Goal: Task Accomplishment & Management: Manage account settings

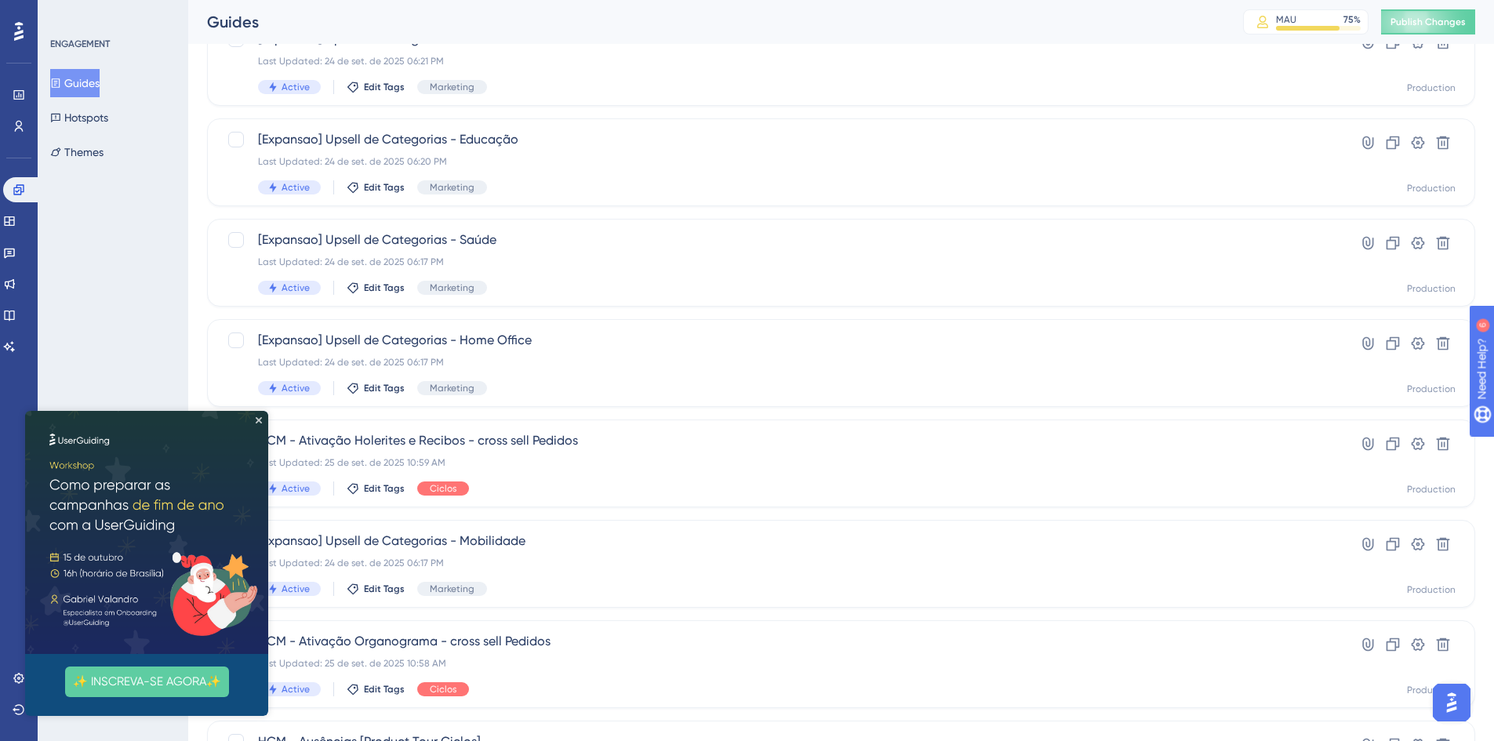
scroll to position [392, 0]
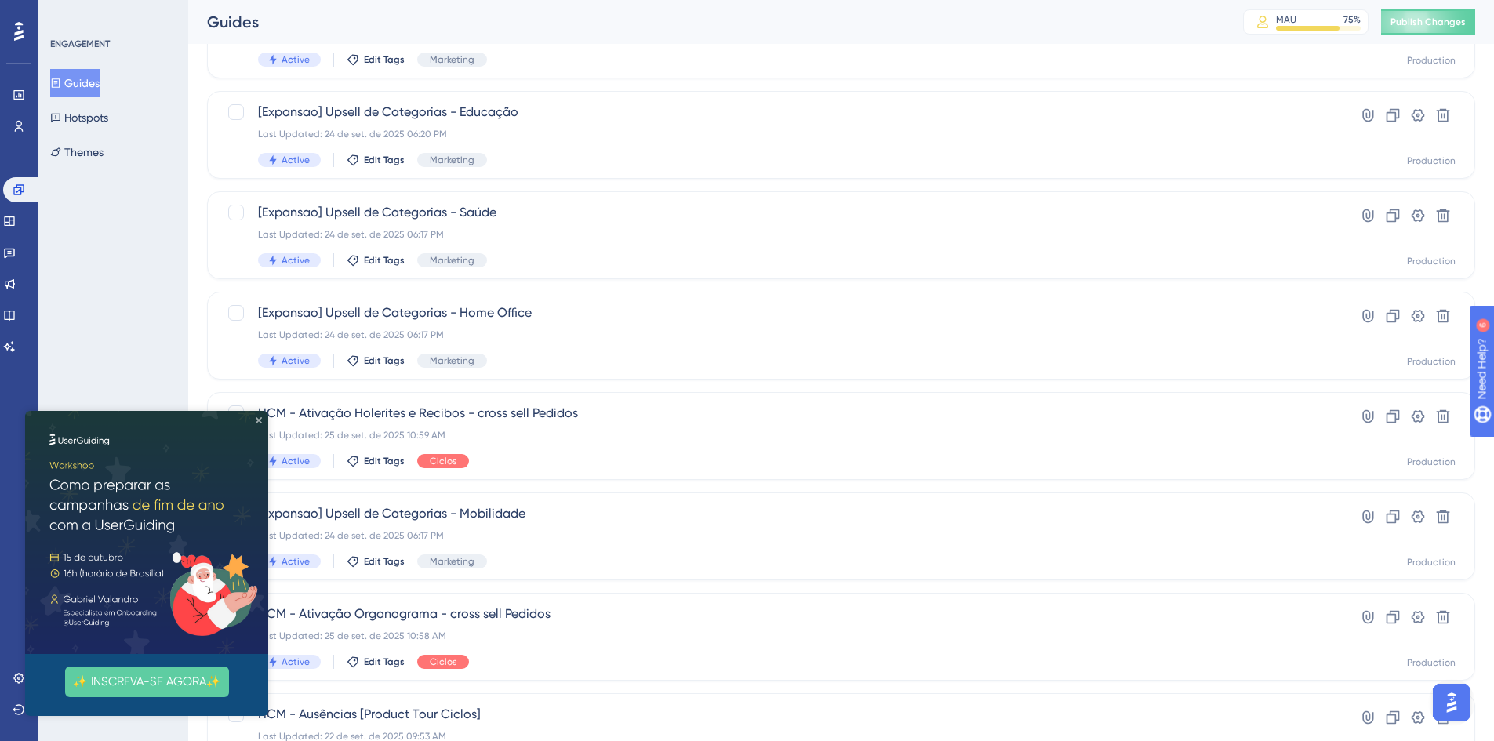
click at [257, 420] on icon "Close Preview" at bounding box center [259, 420] width 6 height 6
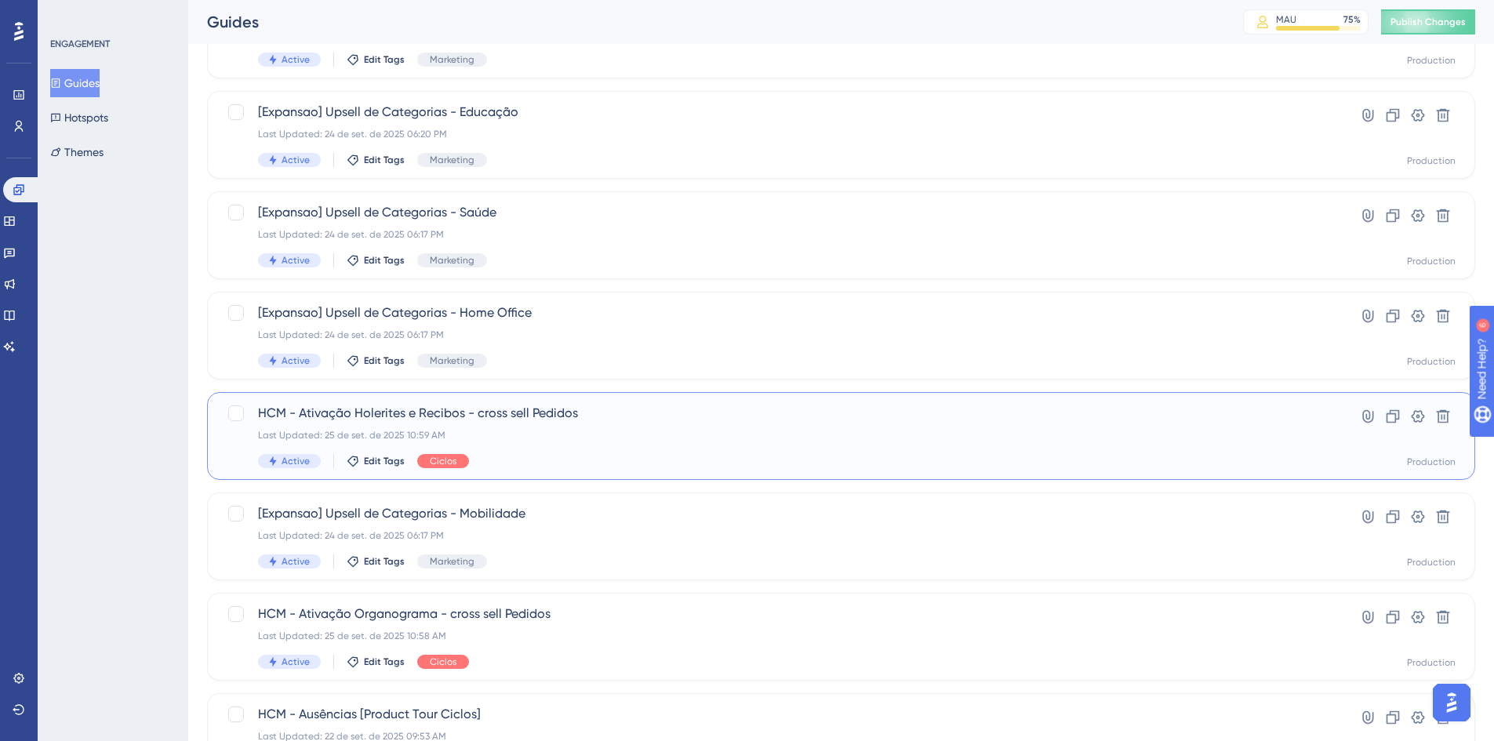
click at [346, 415] on span "HCM - Ativação Holerites e Recibos - cross sell Pedidos" at bounding box center [778, 413] width 1041 height 19
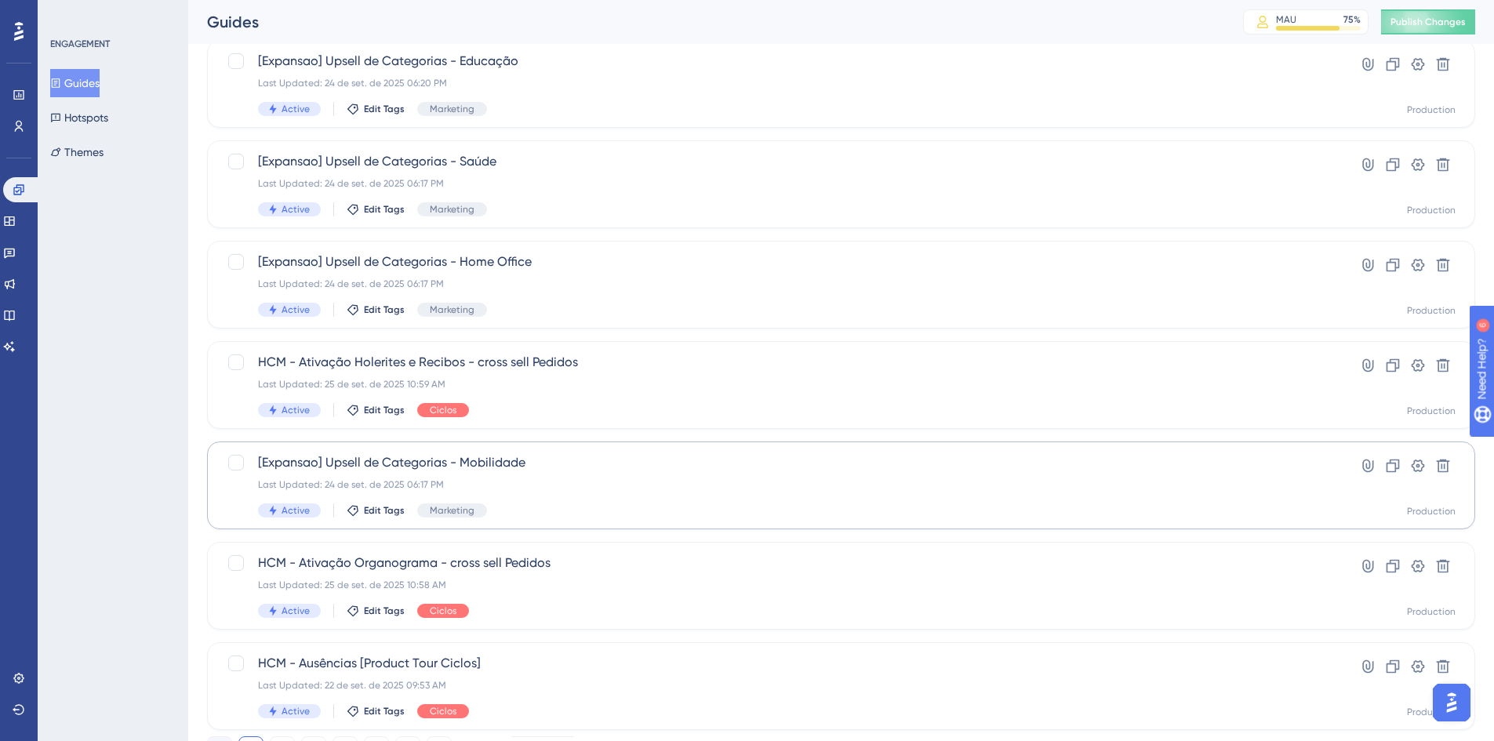
scroll to position [471, 0]
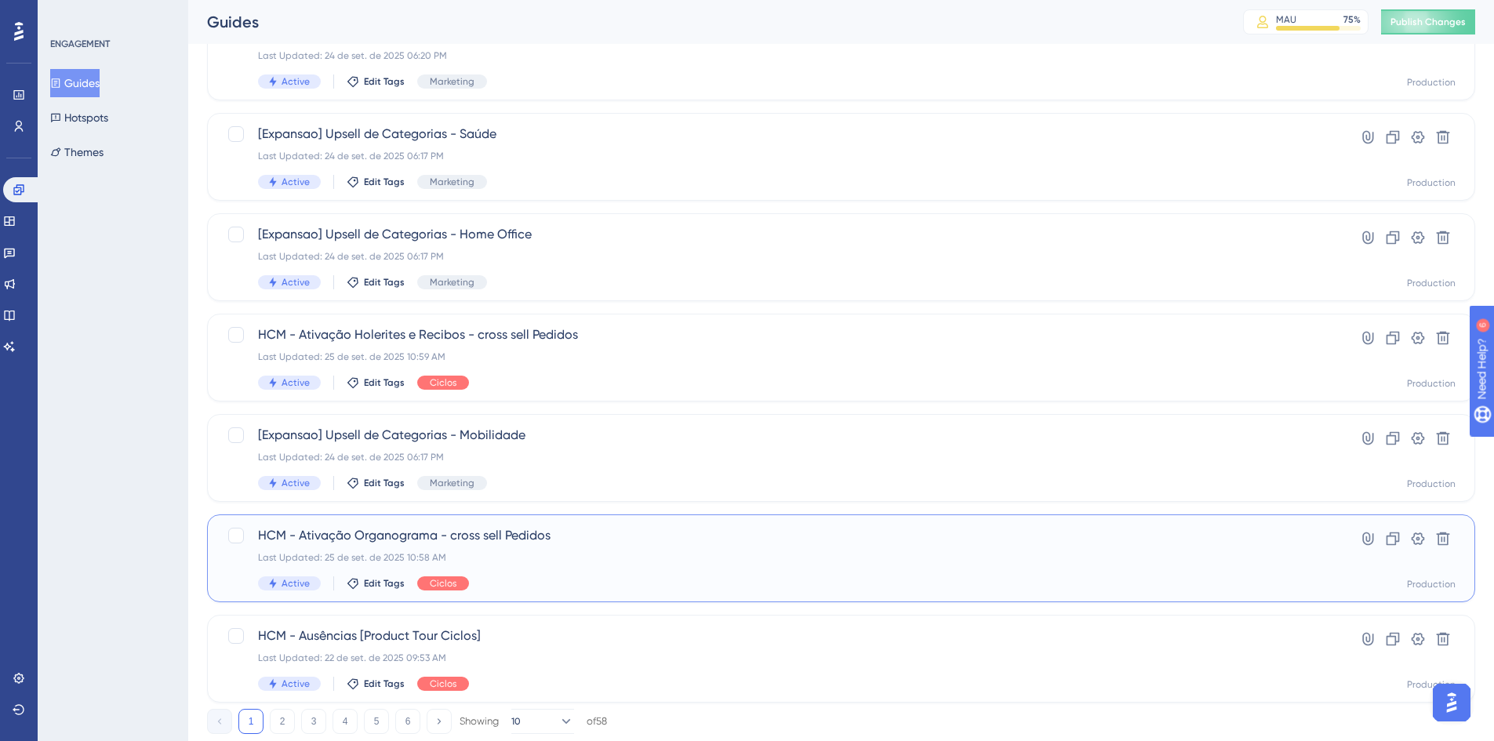
click at [557, 544] on span "HCM - Ativação Organograma - cross sell Pedidos" at bounding box center [778, 535] width 1041 height 19
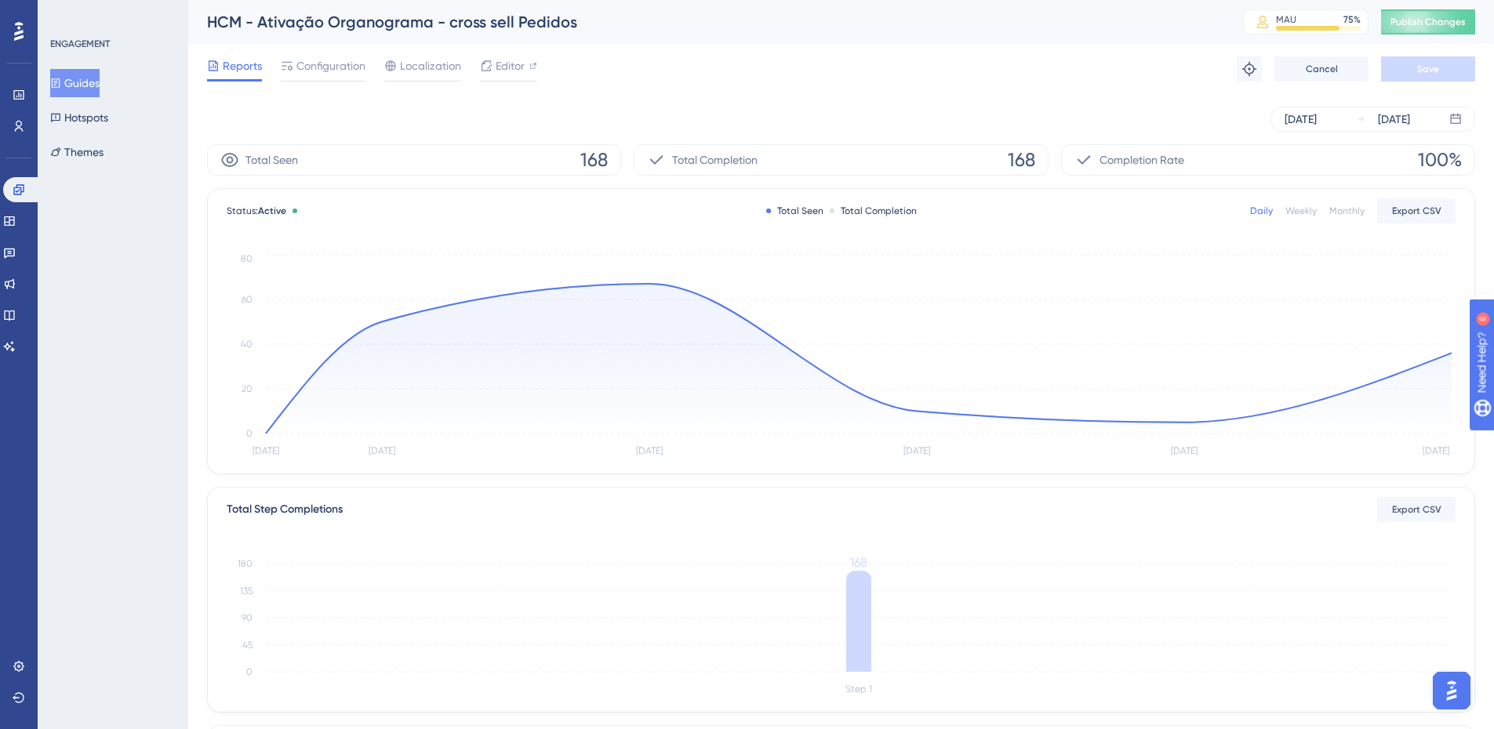
click at [60, 83] on icon at bounding box center [56, 82] width 9 height 9
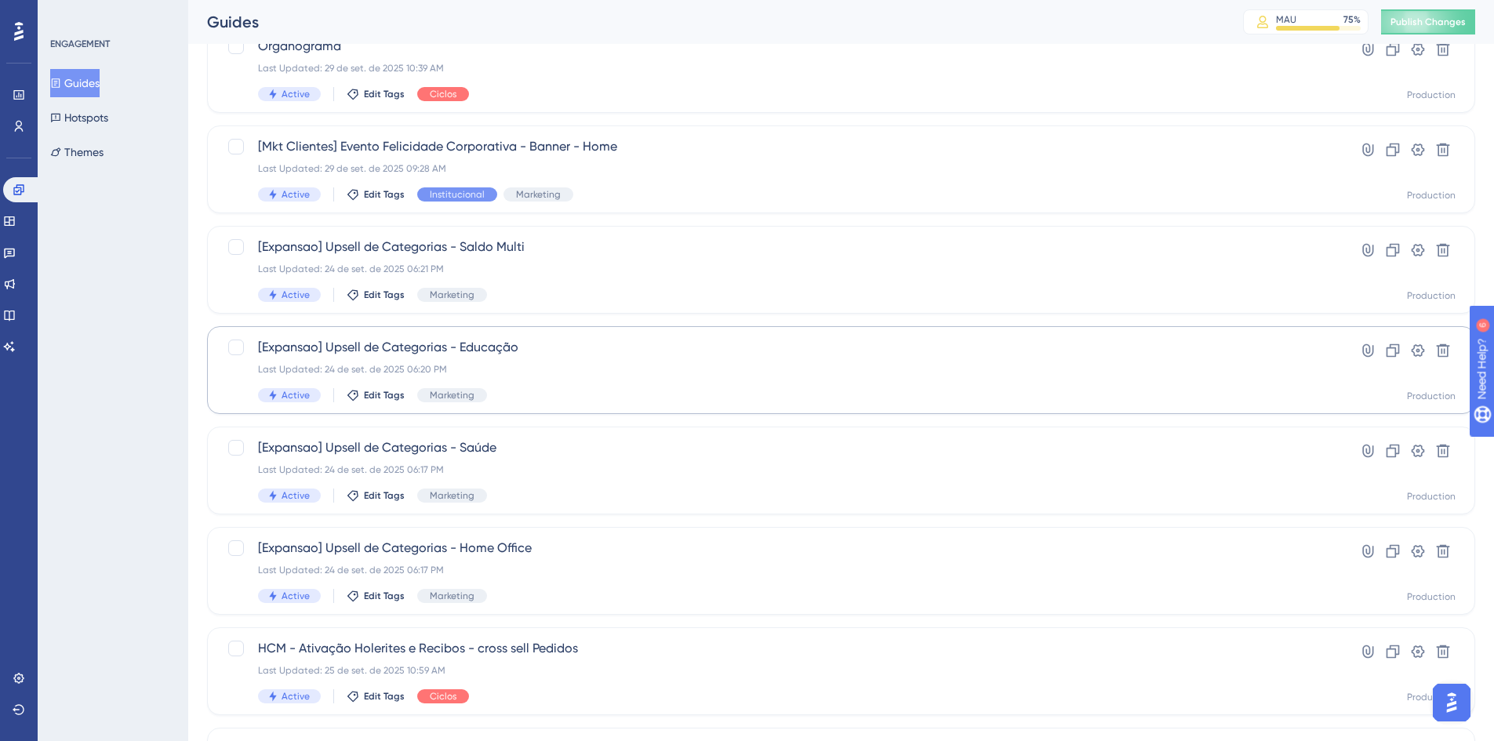
scroll to position [235, 0]
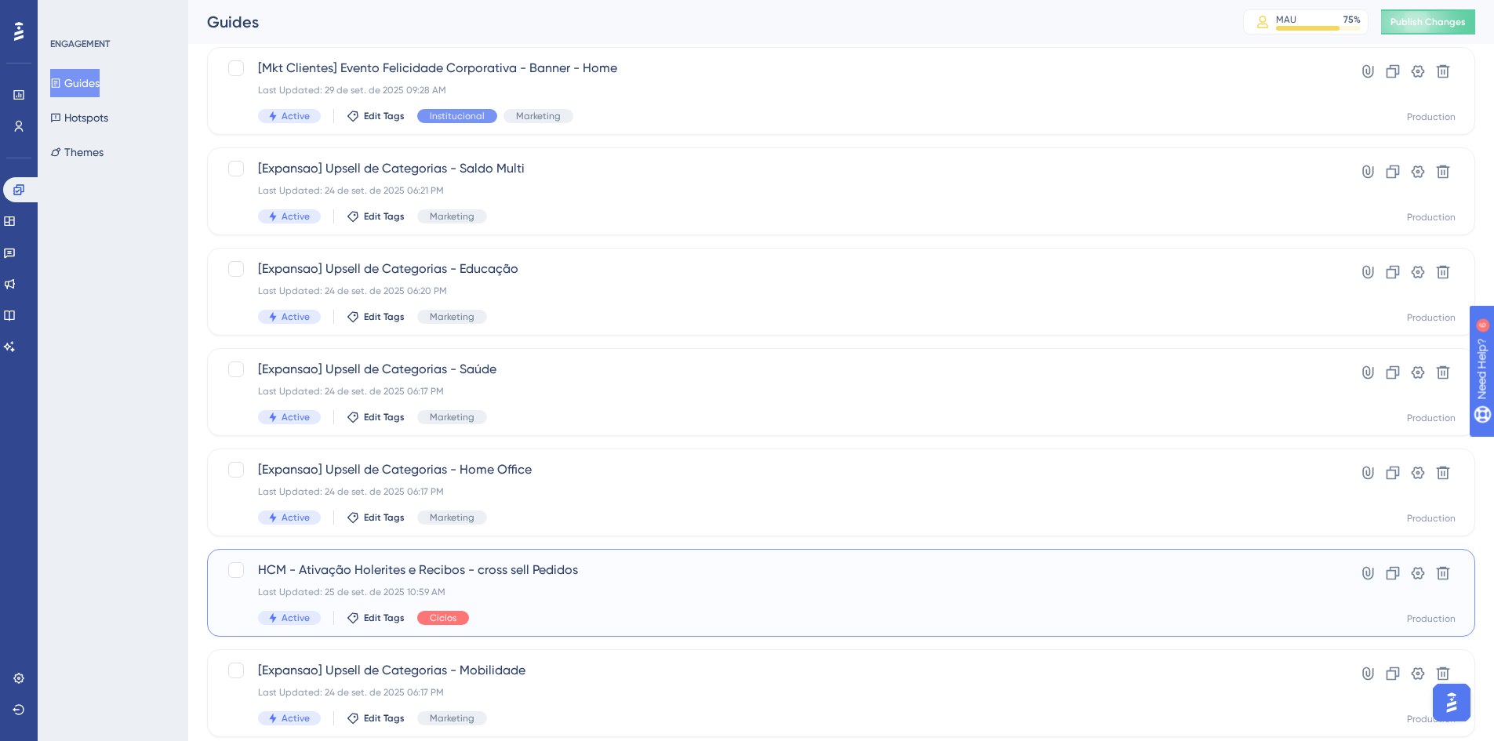
click at [536, 571] on span "HCM - Ativação Holerites e Recibos - cross sell Pedidos" at bounding box center [778, 570] width 1041 height 19
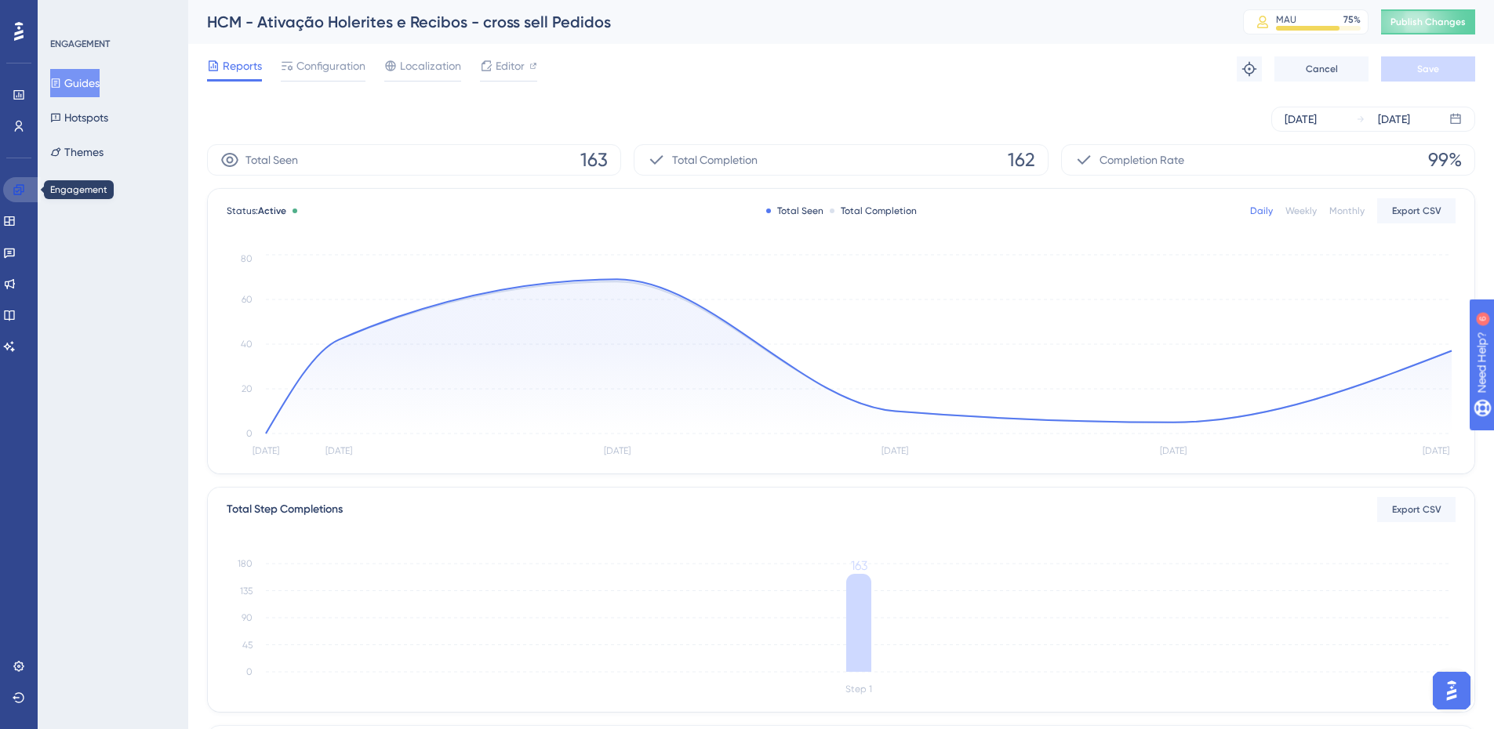
click at [30, 187] on link at bounding box center [22, 189] width 38 height 25
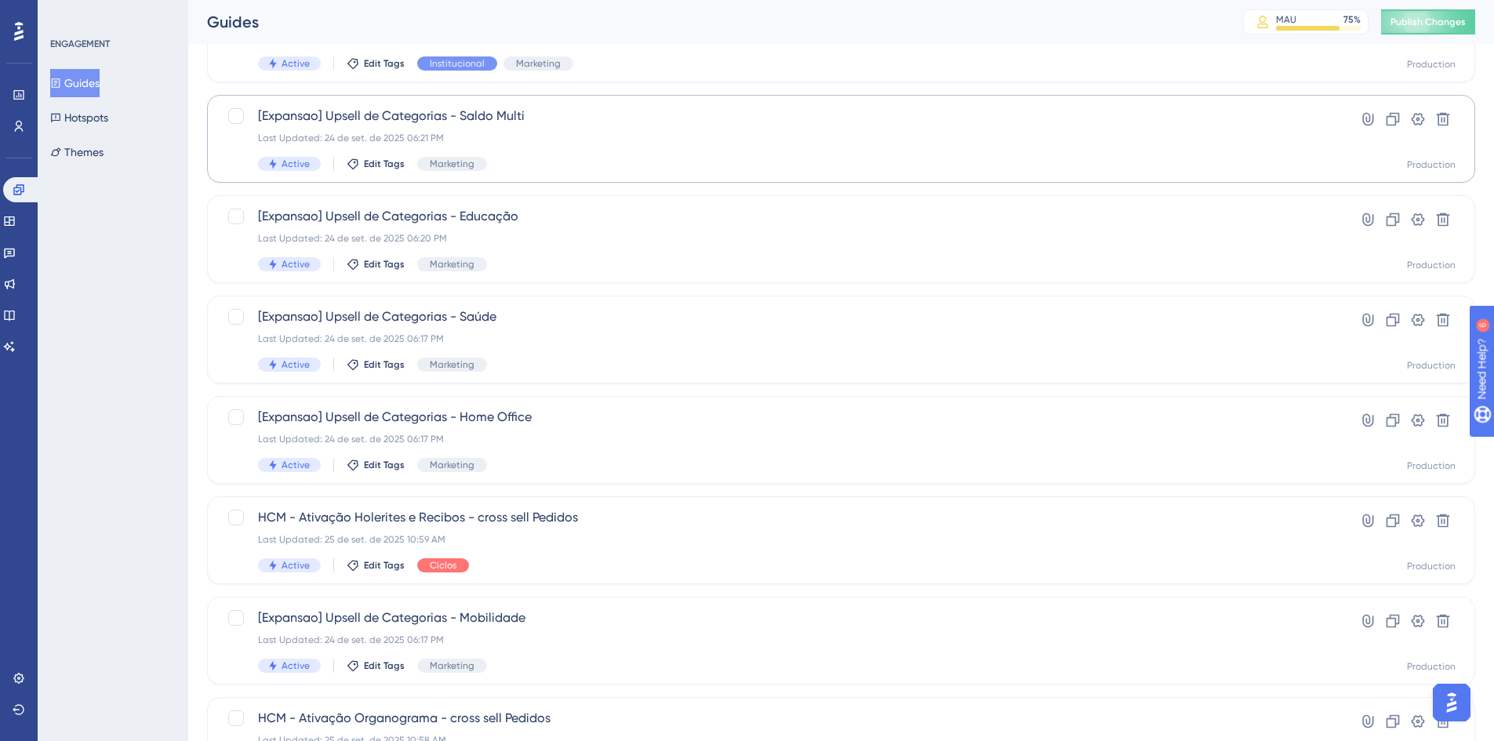
scroll to position [314, 0]
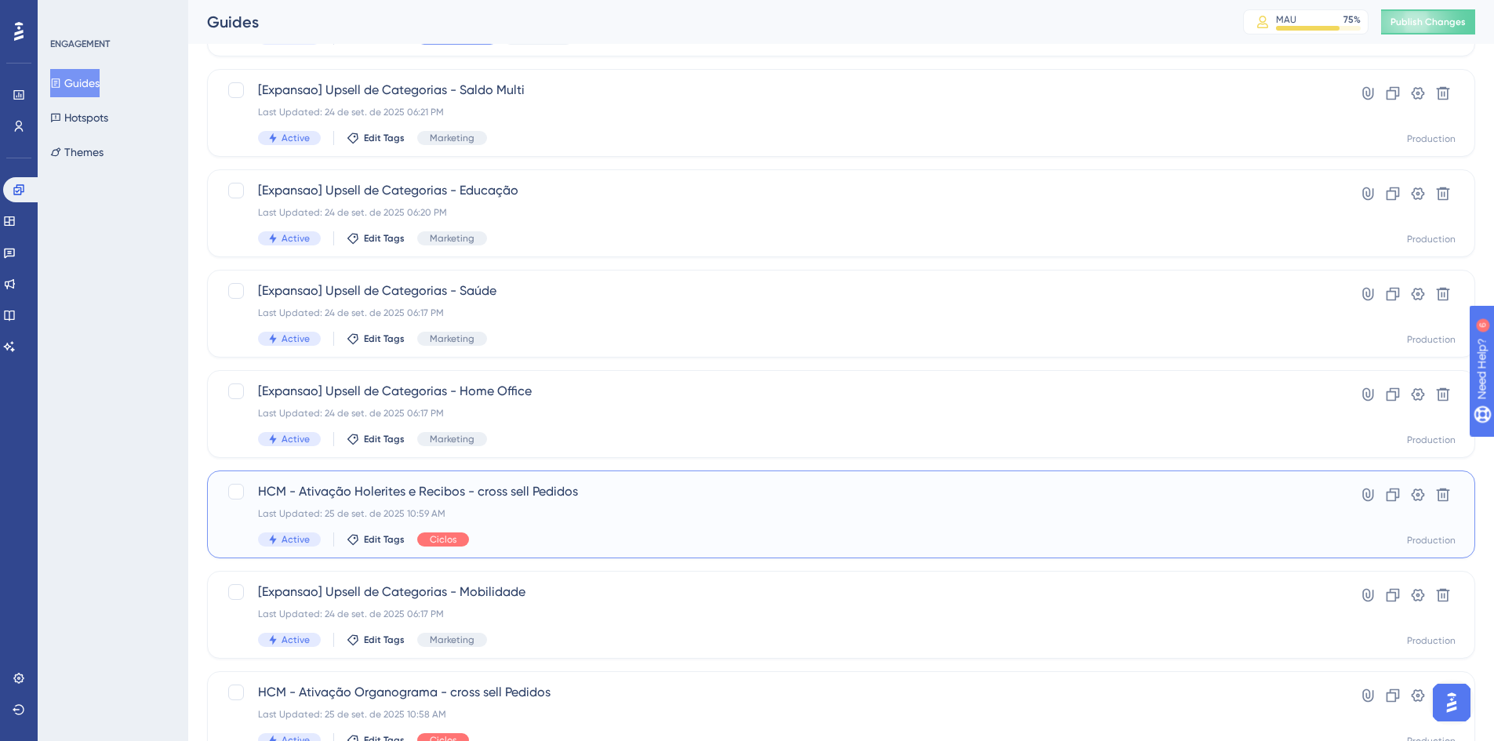
click at [423, 489] on span "HCM - Ativação Holerites e Recibos - cross sell Pedidos" at bounding box center [778, 491] width 1041 height 19
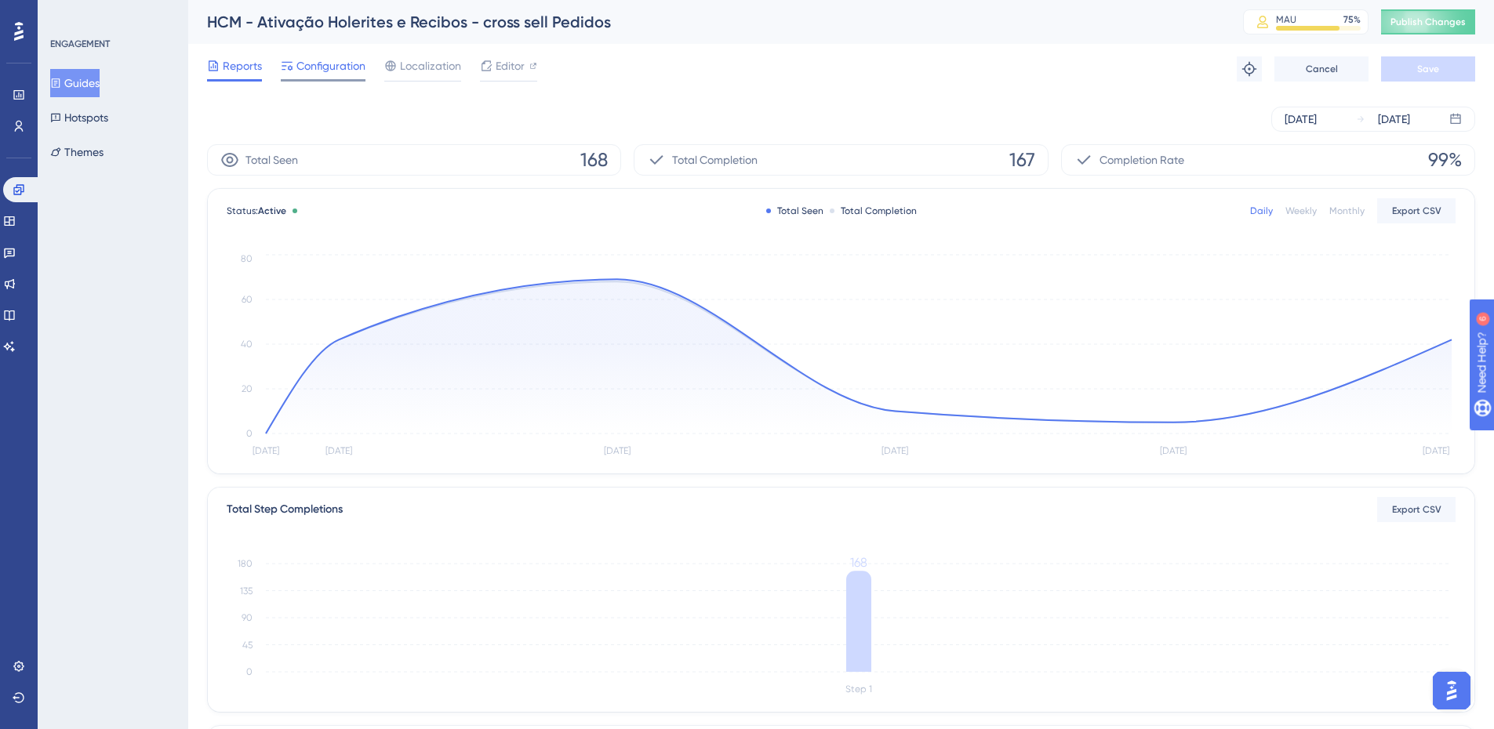
click at [331, 68] on span "Configuration" at bounding box center [330, 65] width 69 height 19
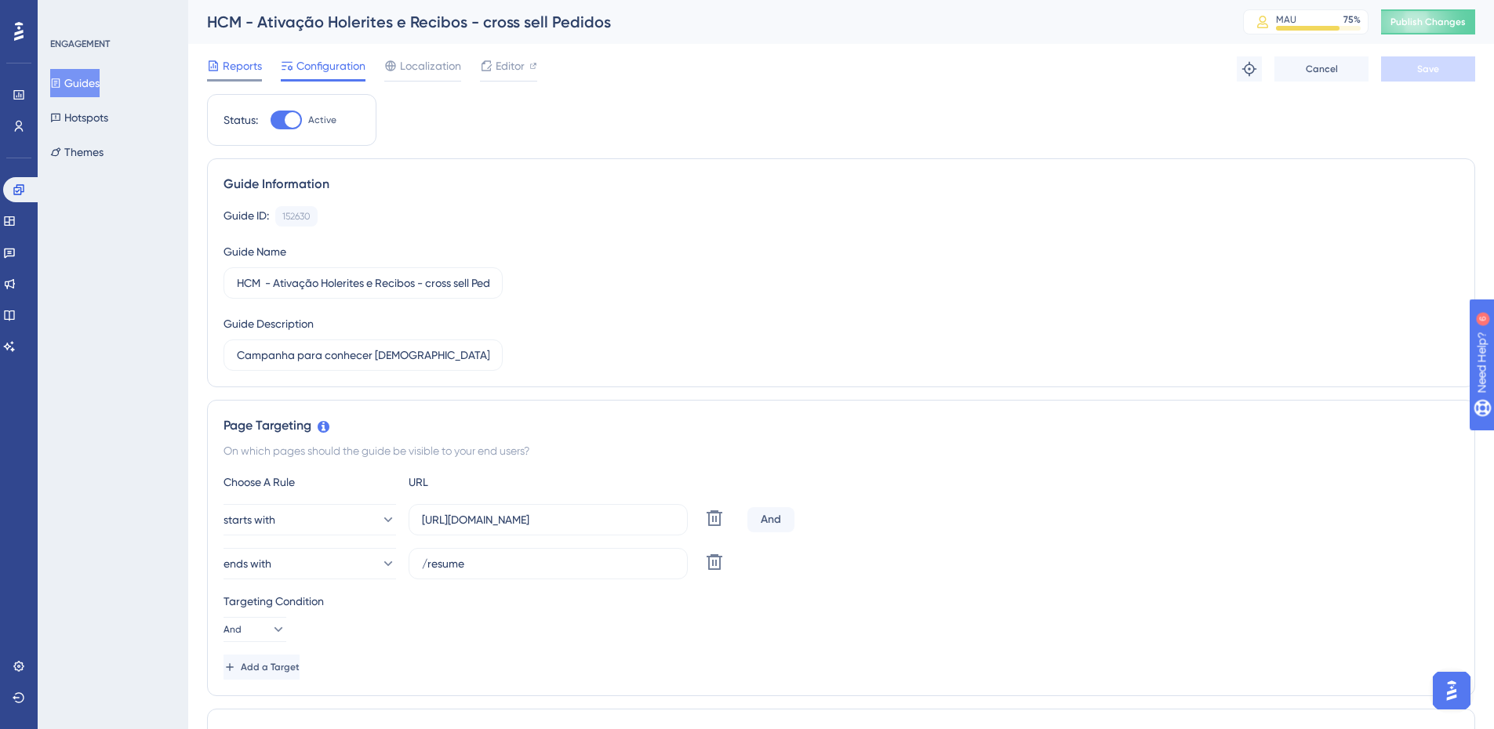
click at [245, 66] on span "Reports" at bounding box center [242, 65] width 39 height 19
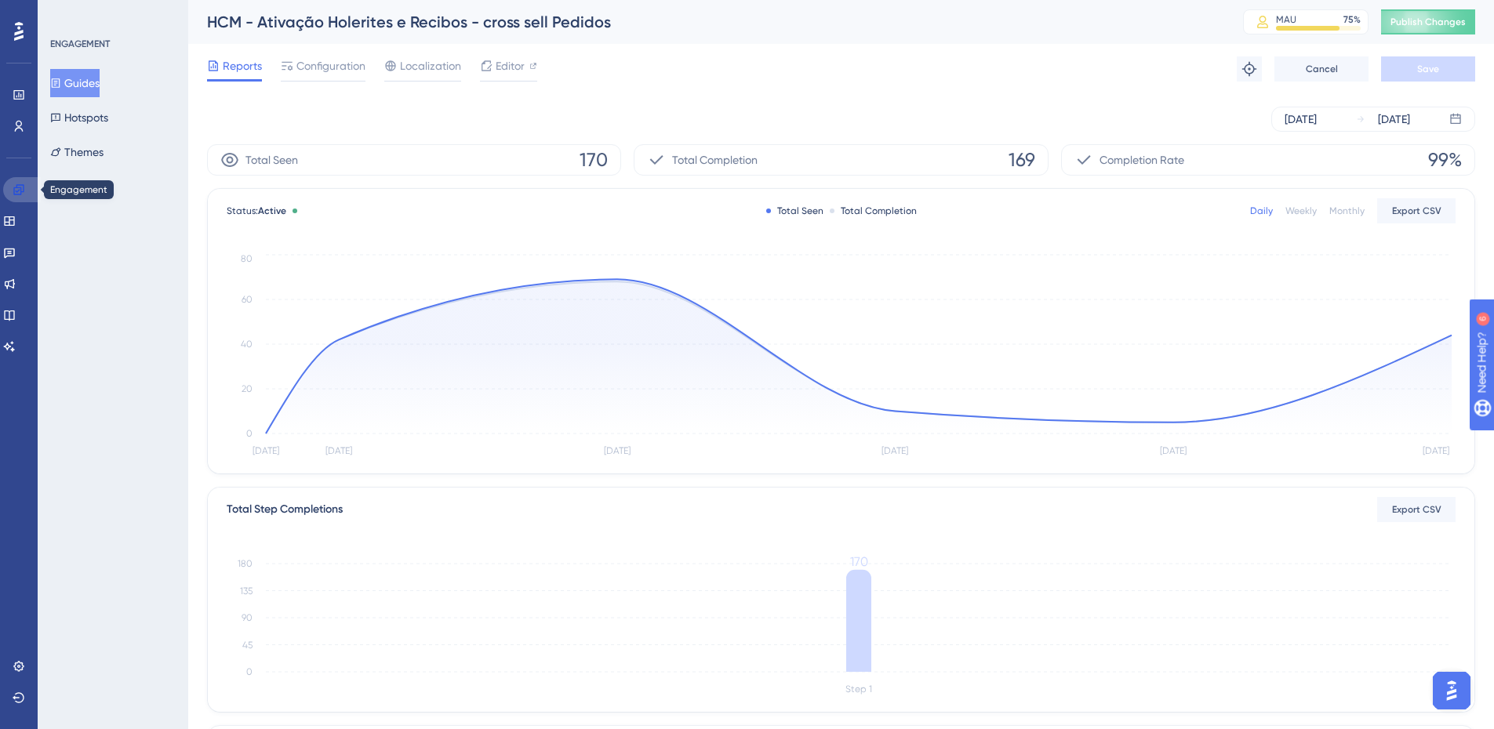
click at [19, 181] on link at bounding box center [22, 189] width 38 height 25
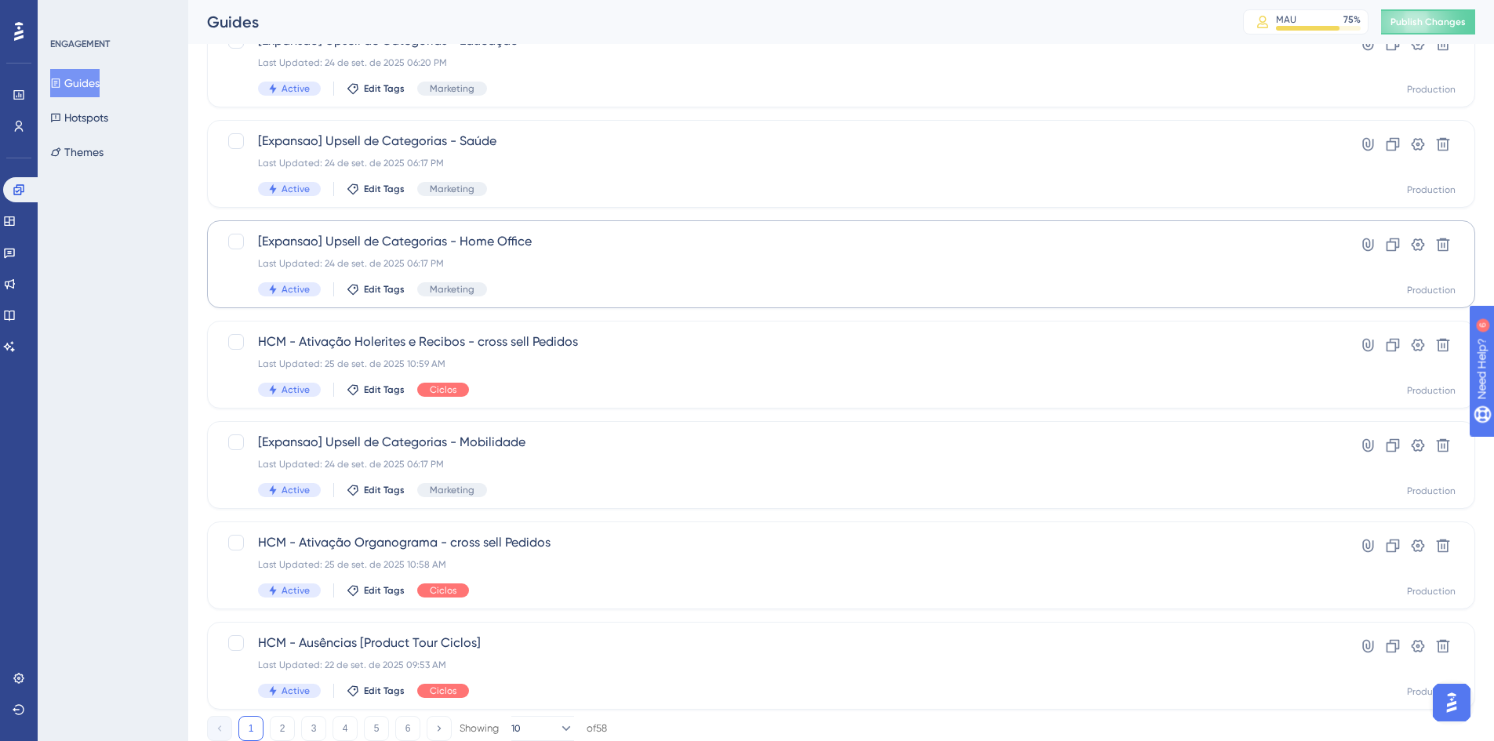
scroll to position [471, 0]
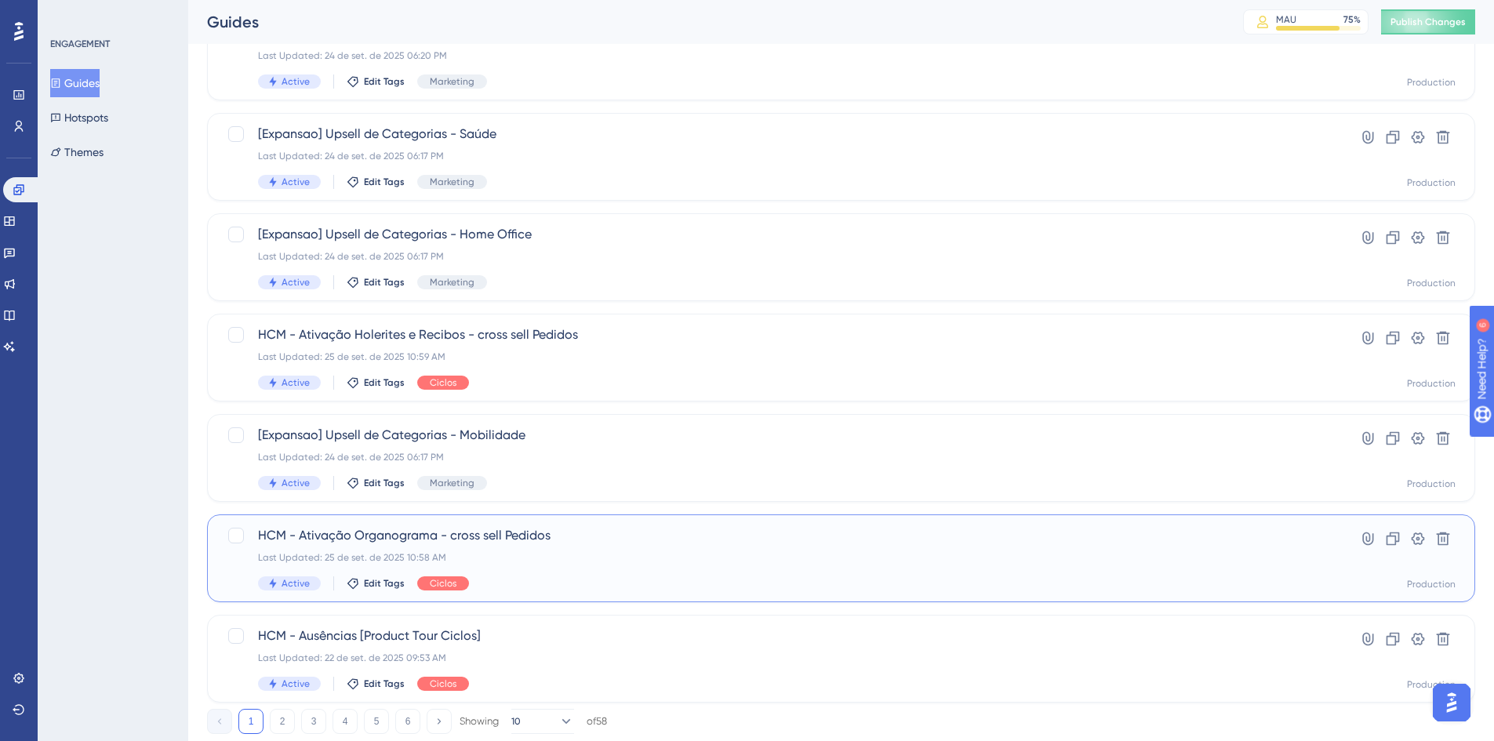
click at [434, 532] on span "HCM - Ativação Organograma - cross sell Pedidos" at bounding box center [778, 535] width 1041 height 19
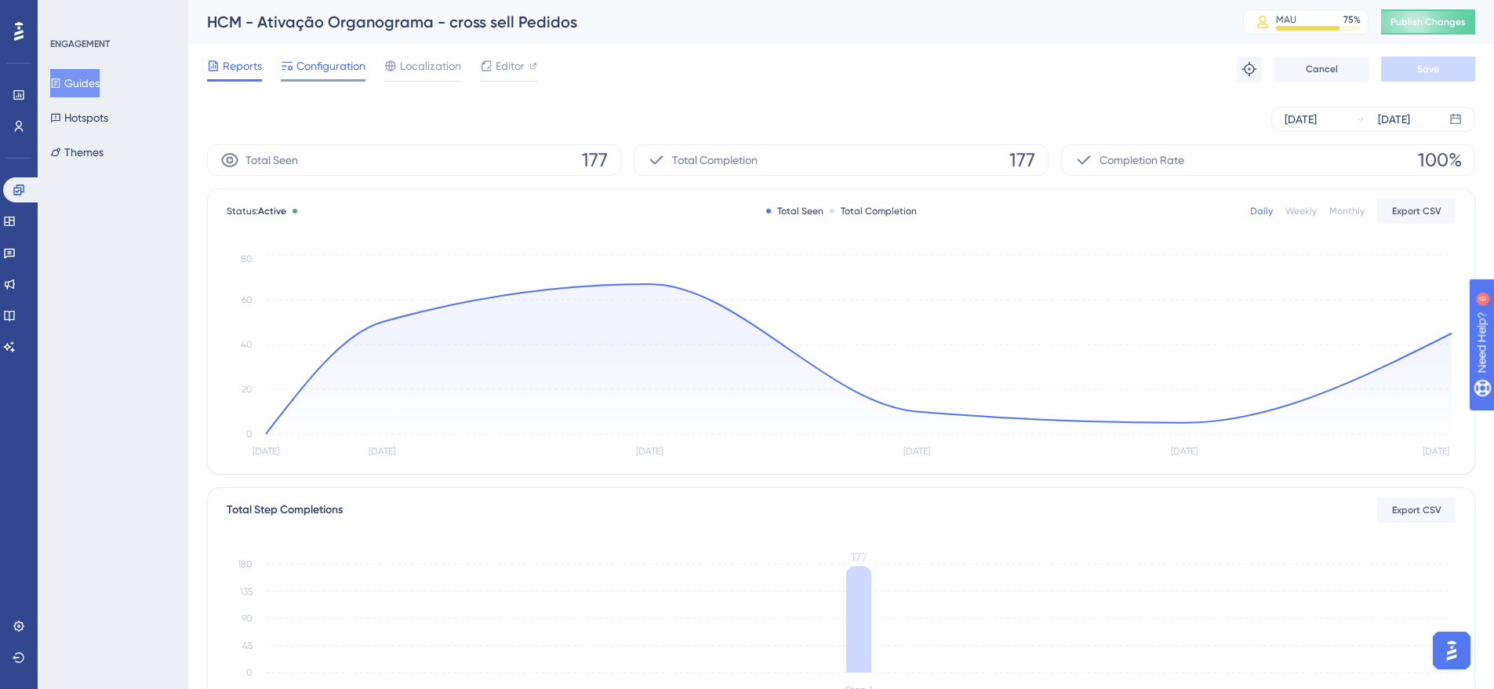
click at [336, 69] on span "Configuration" at bounding box center [330, 65] width 69 height 19
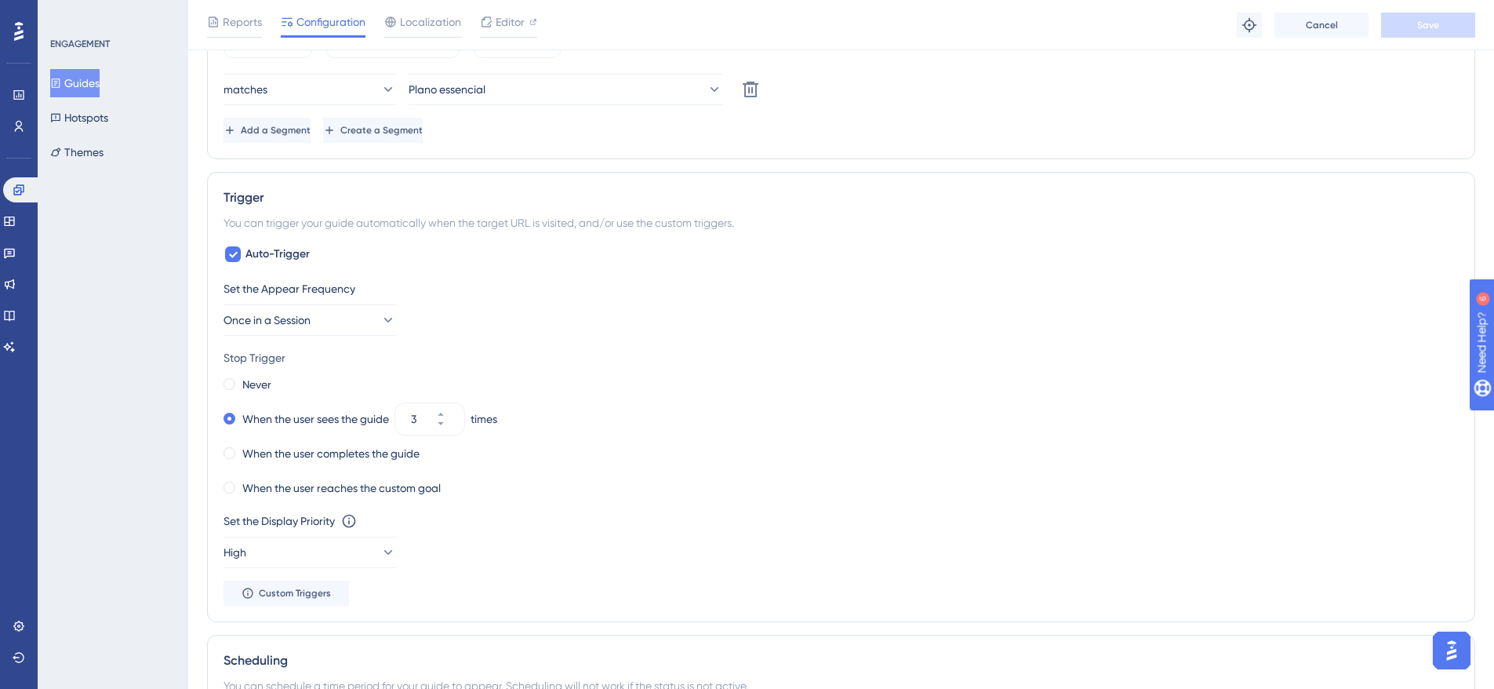
scroll to position [784, 0]
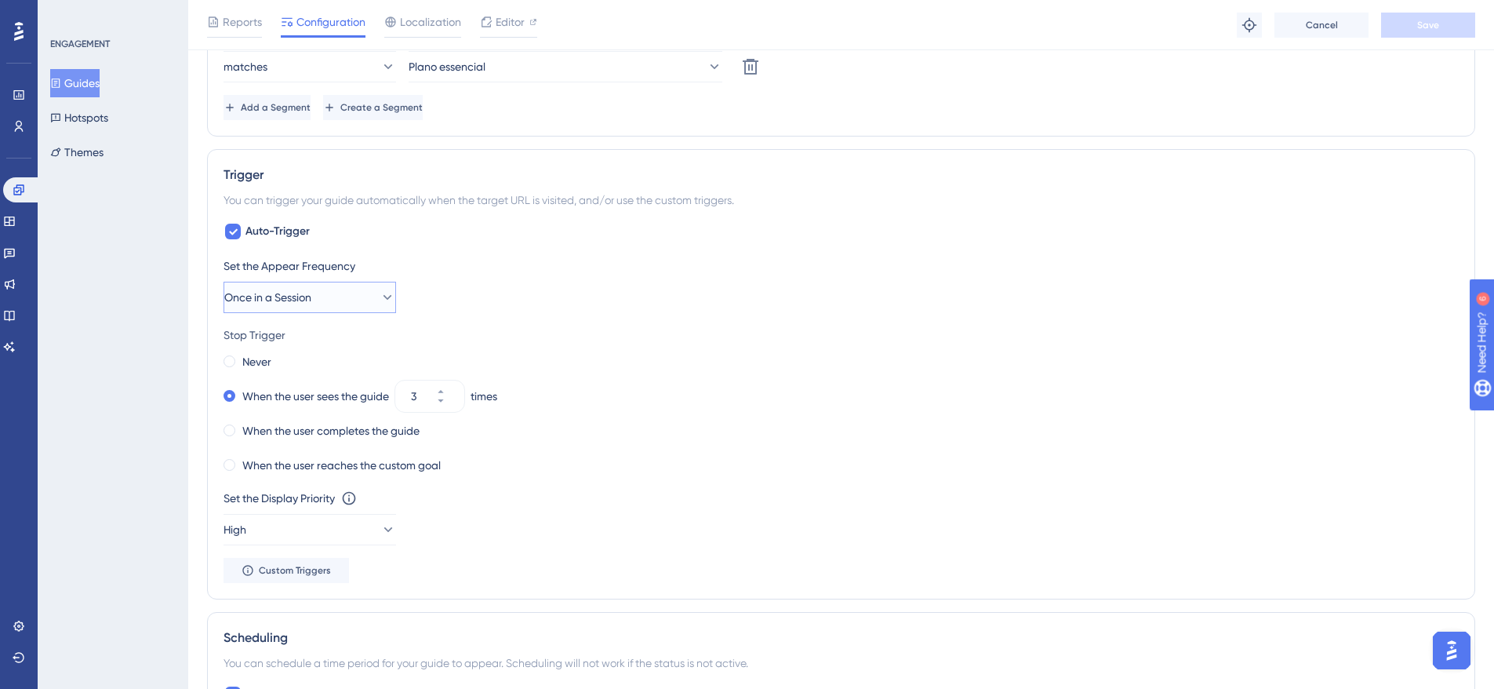
click at [380, 301] on icon at bounding box center [388, 297] width 16 height 16
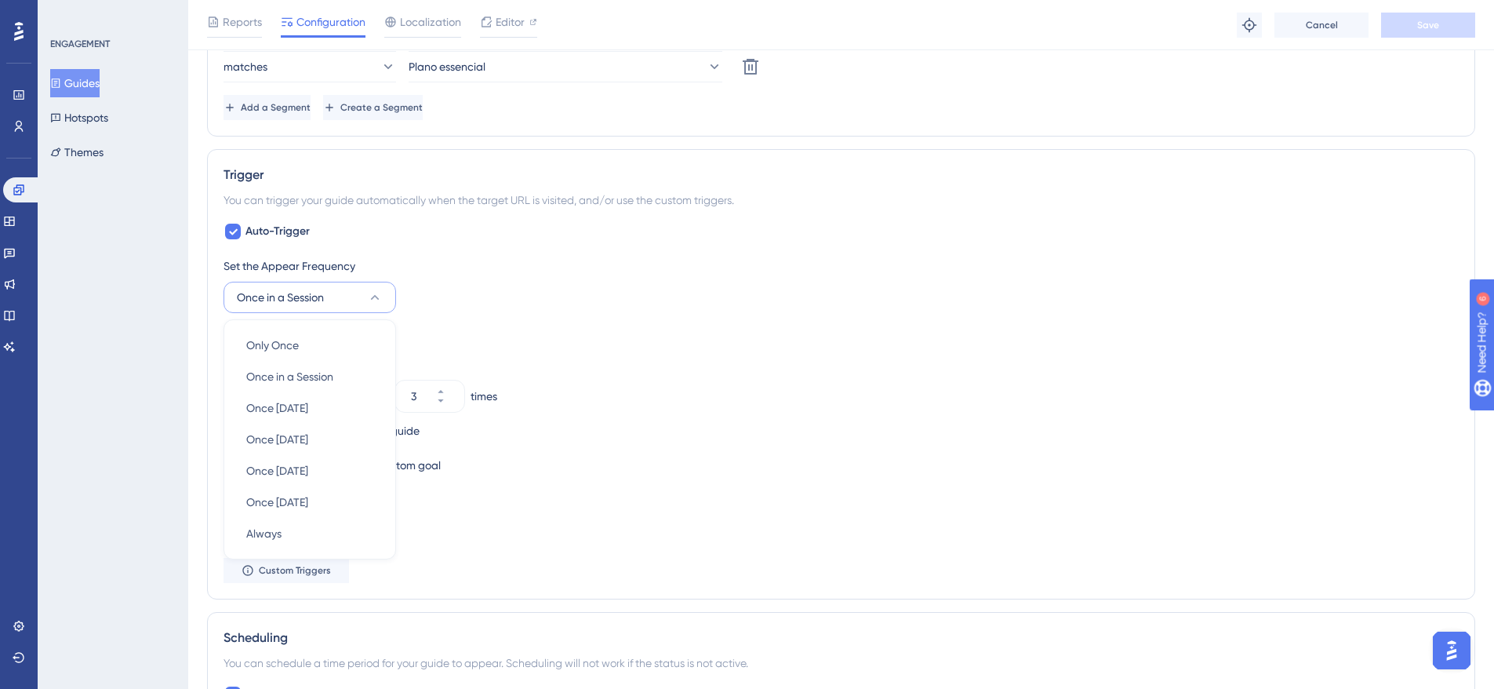
scroll to position [879, 0]
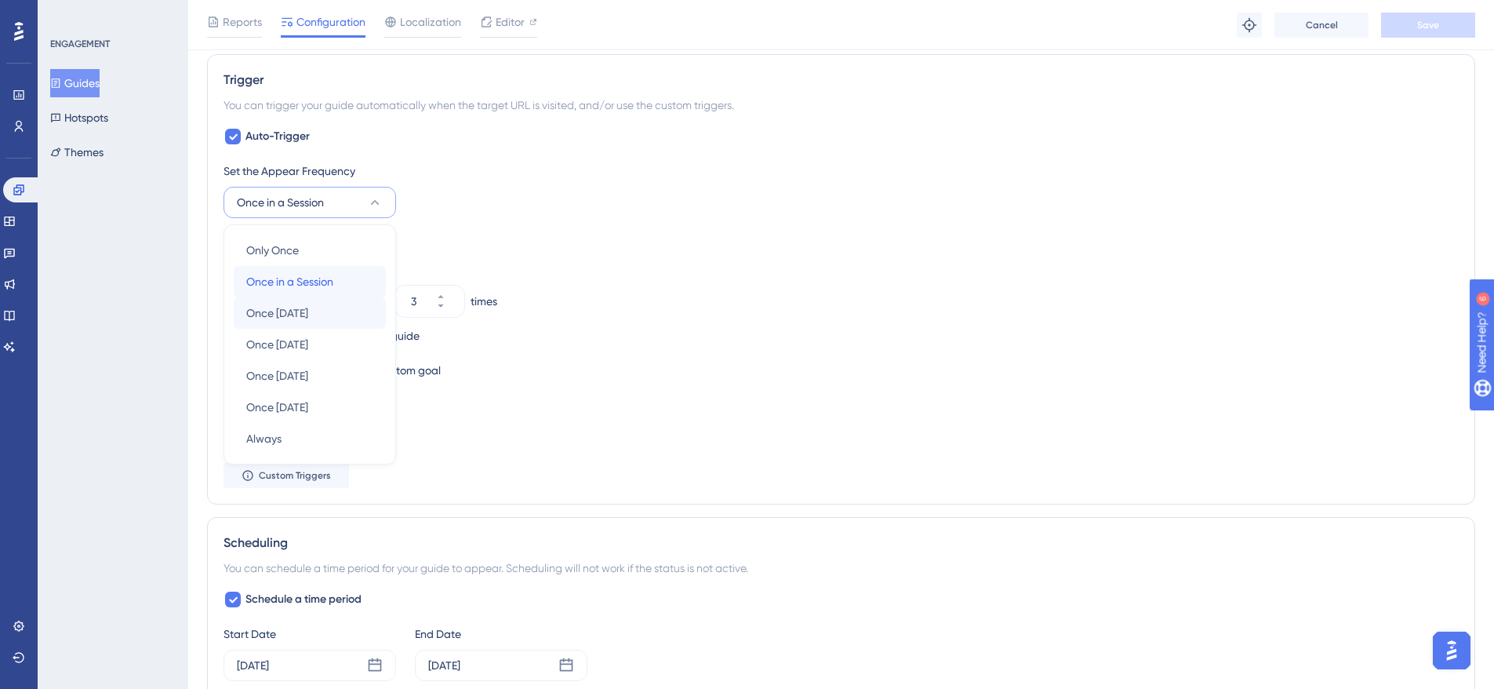
drag, startPoint x: 329, startPoint y: 280, endPoint x: 347, endPoint y: 310, distance: 34.4
click at [347, 310] on div "Only Once Only Once Once in a Session Once in a Session Once [DATE] Once [DATE]…" at bounding box center [310, 345] width 152 height 220
click at [339, 314] on div "Once [DATE] Once [DATE]" at bounding box center [309, 312] width 127 height 31
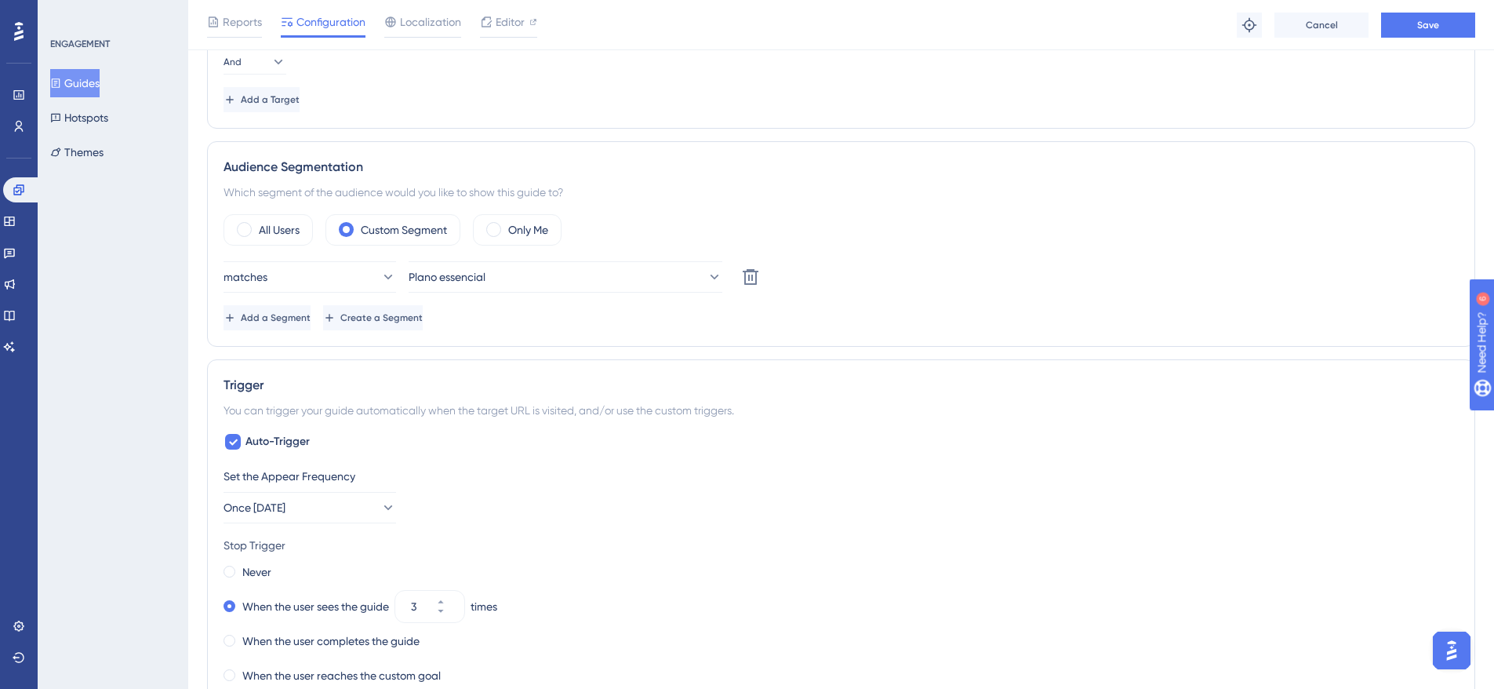
scroll to position [0, 0]
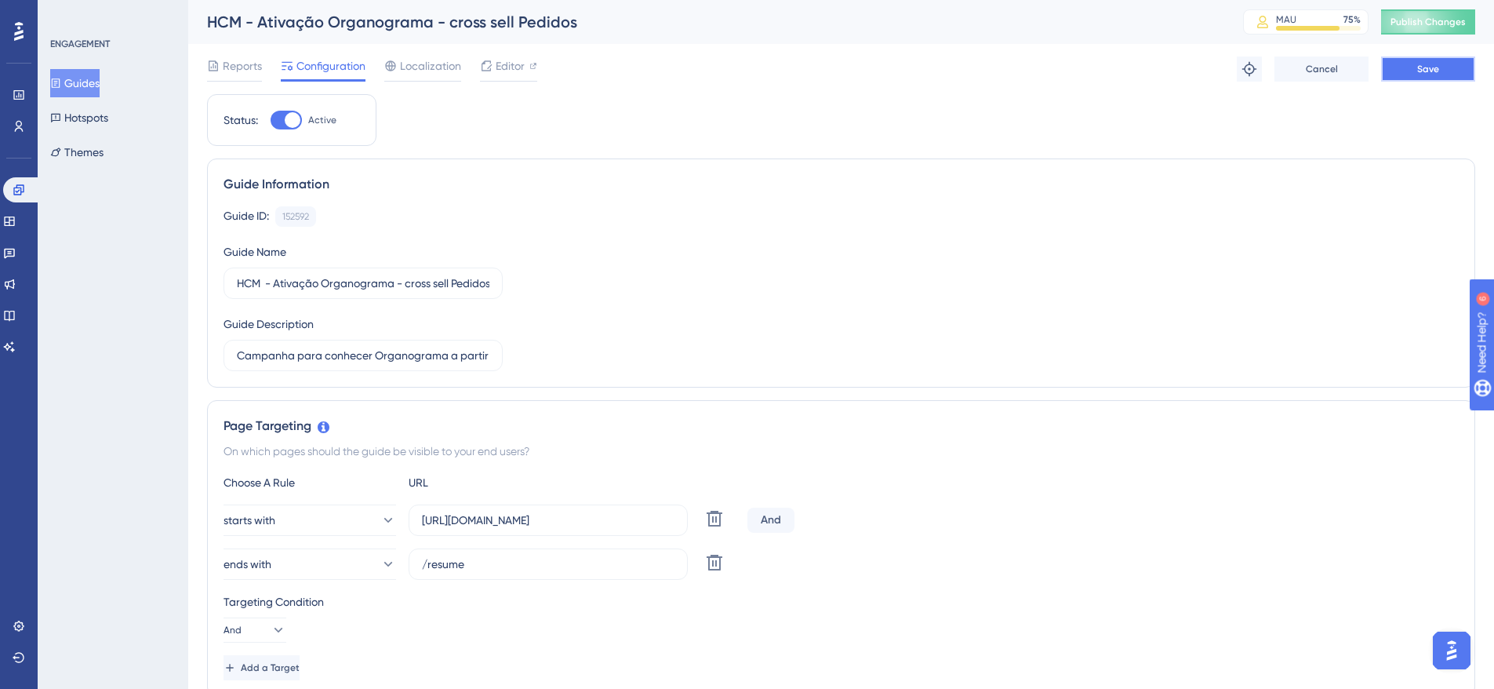
click at [1438, 67] on span "Save" at bounding box center [1428, 69] width 22 height 13
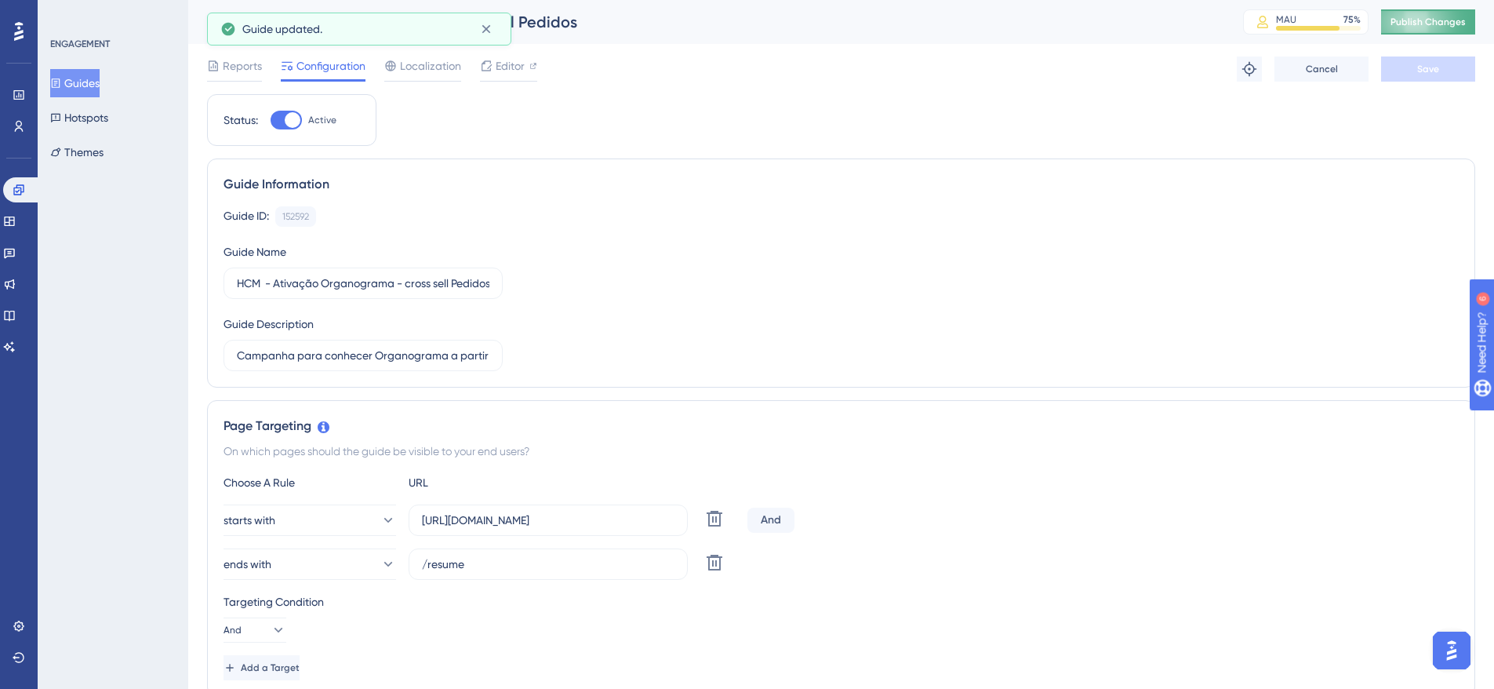
click at [1453, 27] on span "Publish Changes" at bounding box center [1428, 22] width 75 height 13
click at [490, 30] on icon at bounding box center [486, 29] width 16 height 16
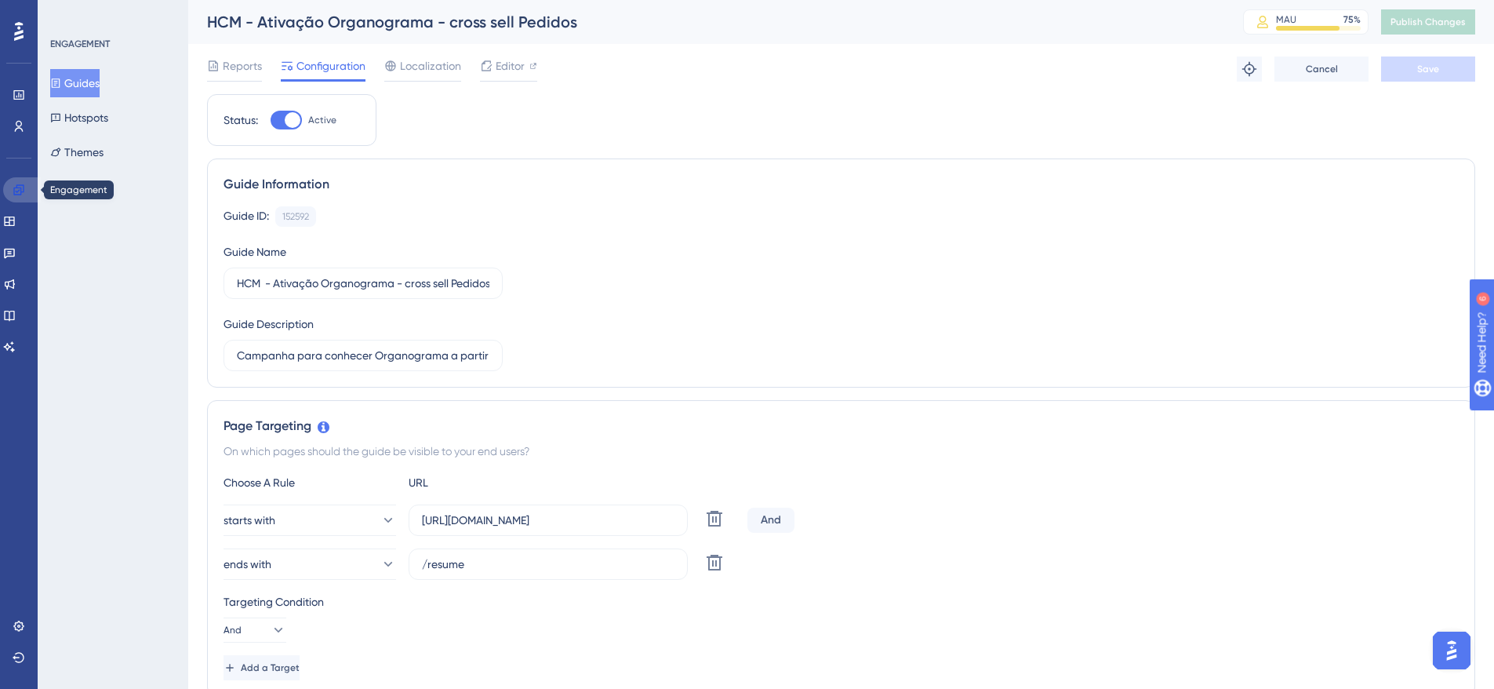
click at [9, 184] on link at bounding box center [22, 189] width 38 height 25
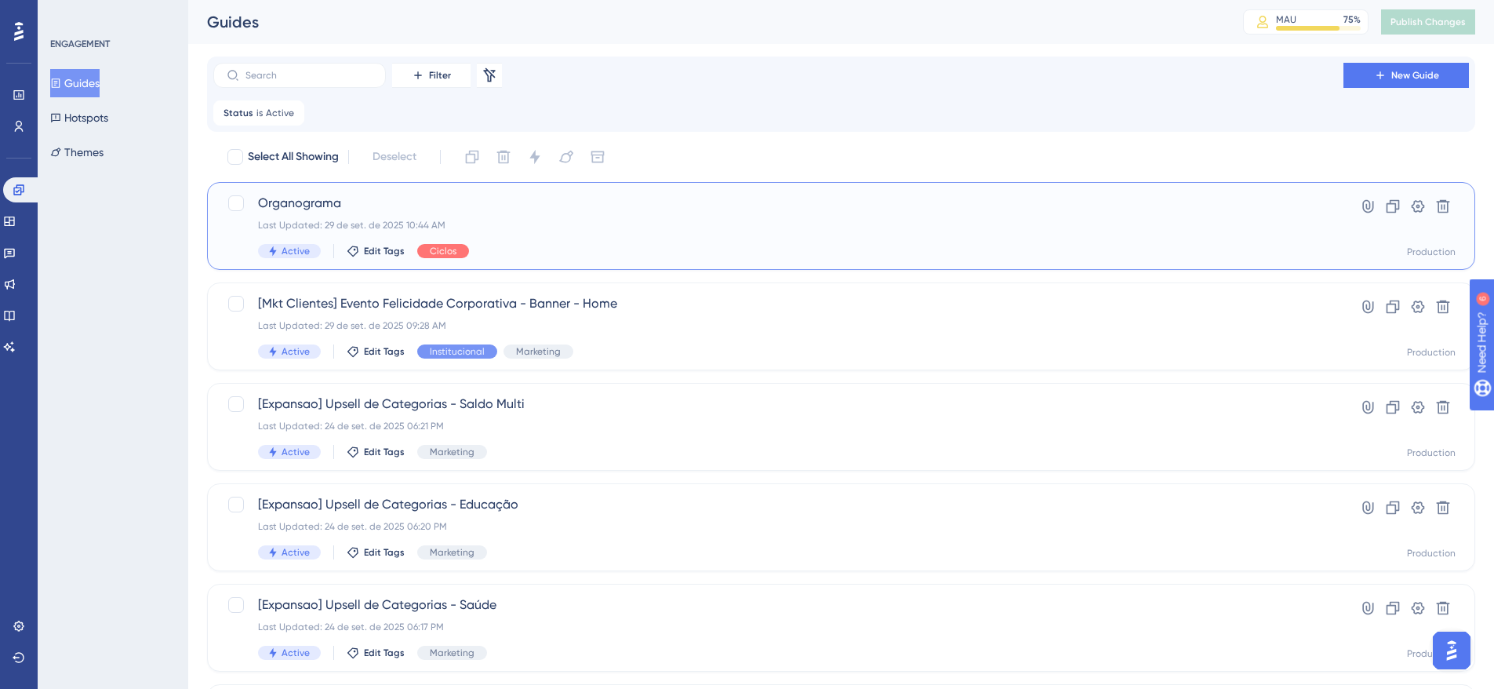
click at [344, 204] on span "Organograma" at bounding box center [778, 203] width 1041 height 19
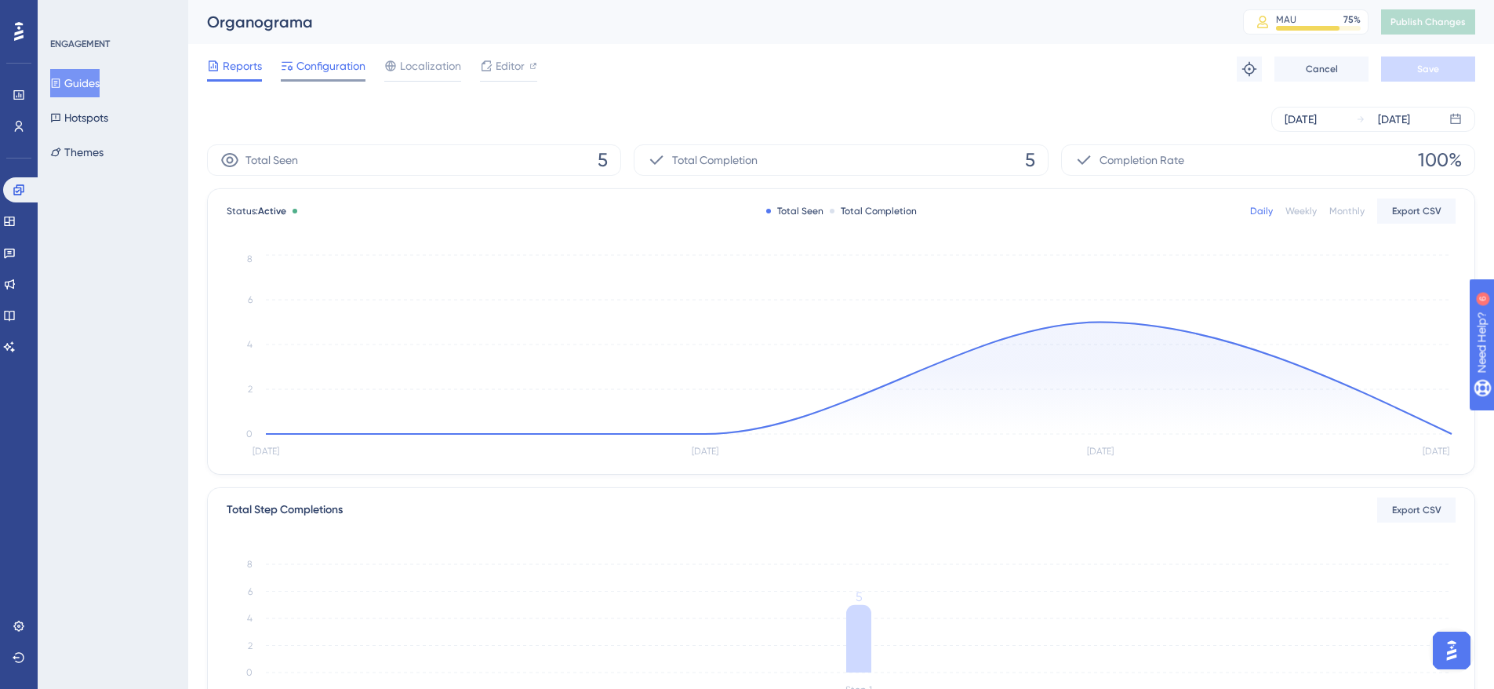
click at [346, 74] on span "Configuration" at bounding box center [330, 65] width 69 height 19
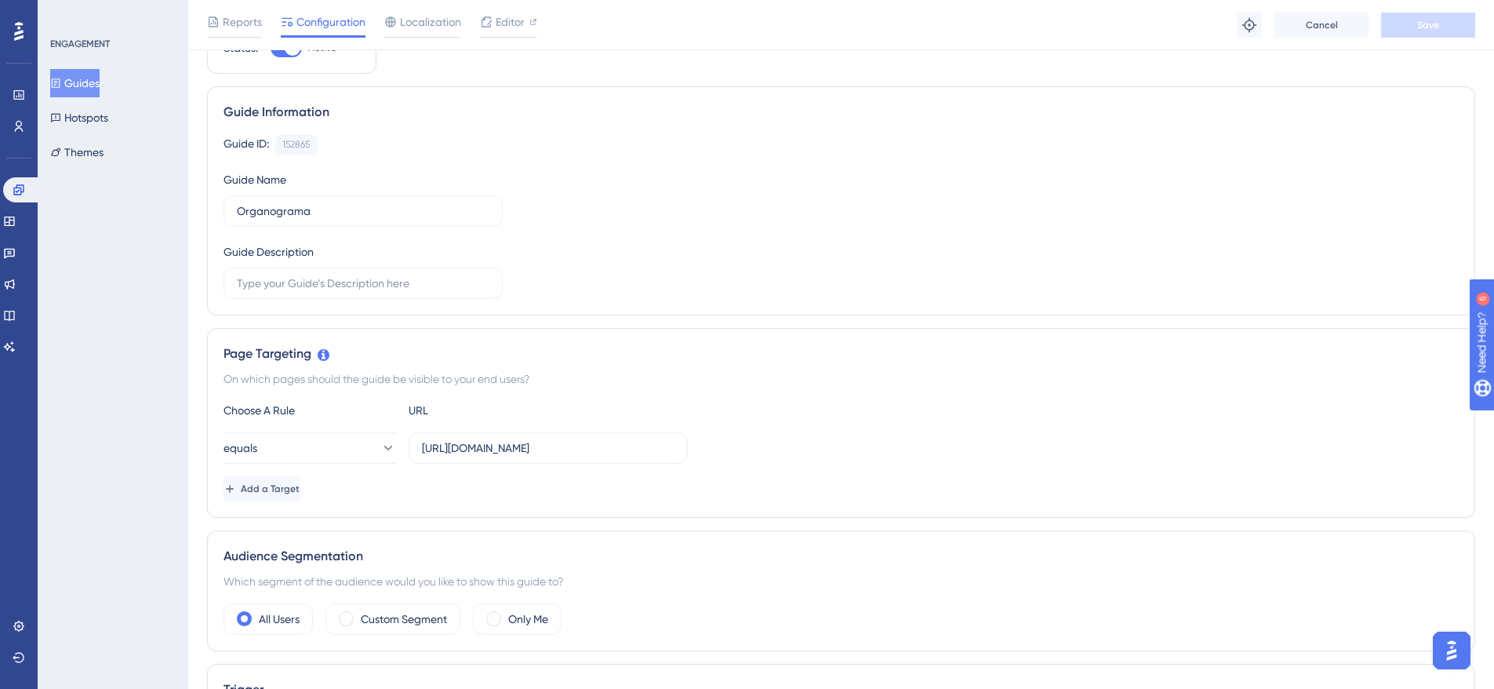
scroll to position [235, 0]
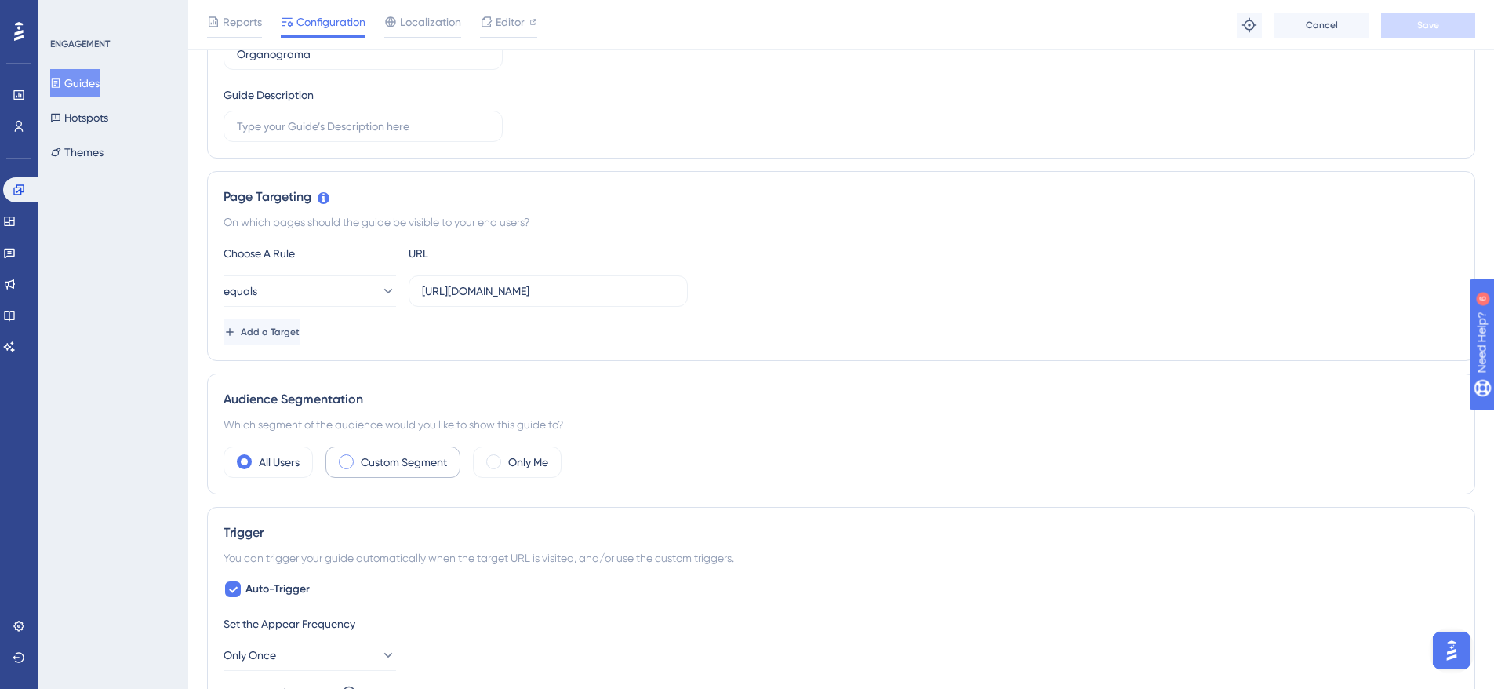
click at [356, 455] on div "Custom Segment" at bounding box center [392, 461] width 135 height 31
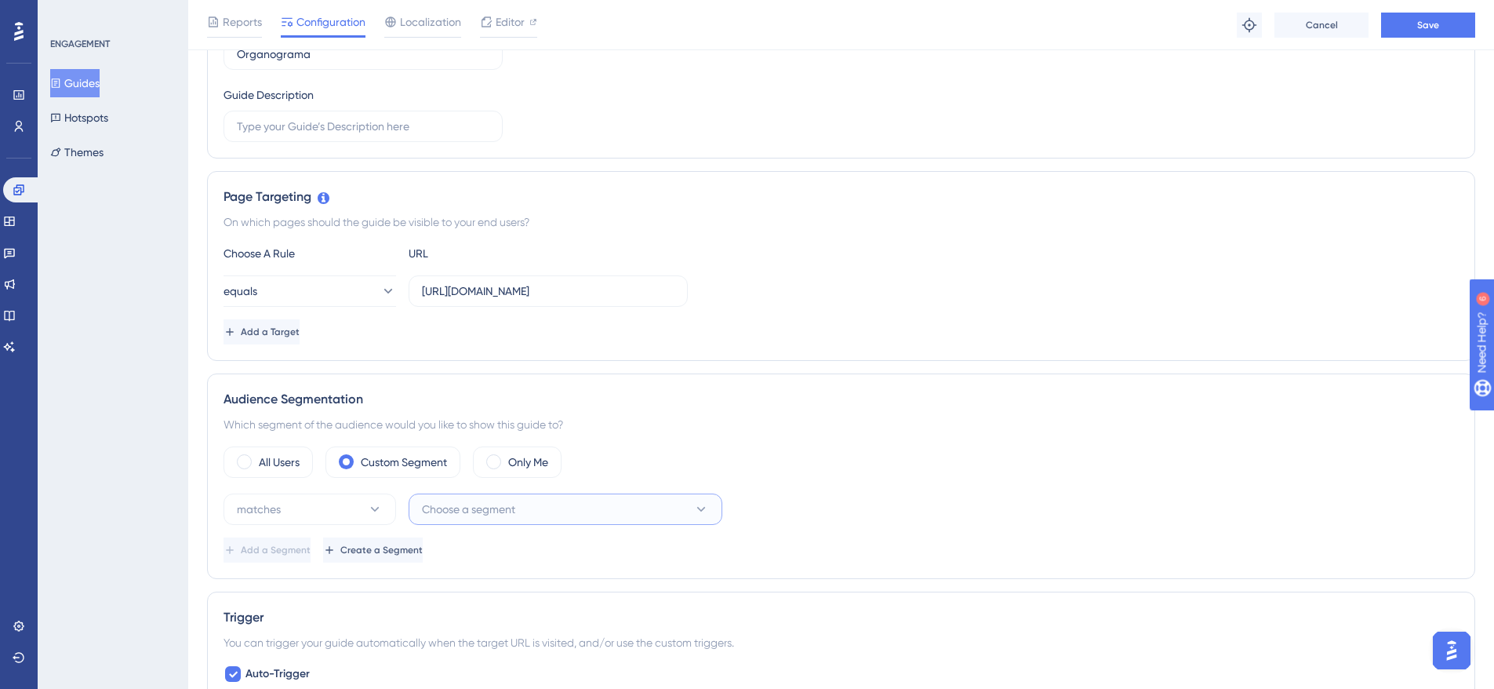
click at [471, 507] on span "Choose a segment" at bounding box center [468, 509] width 93 height 19
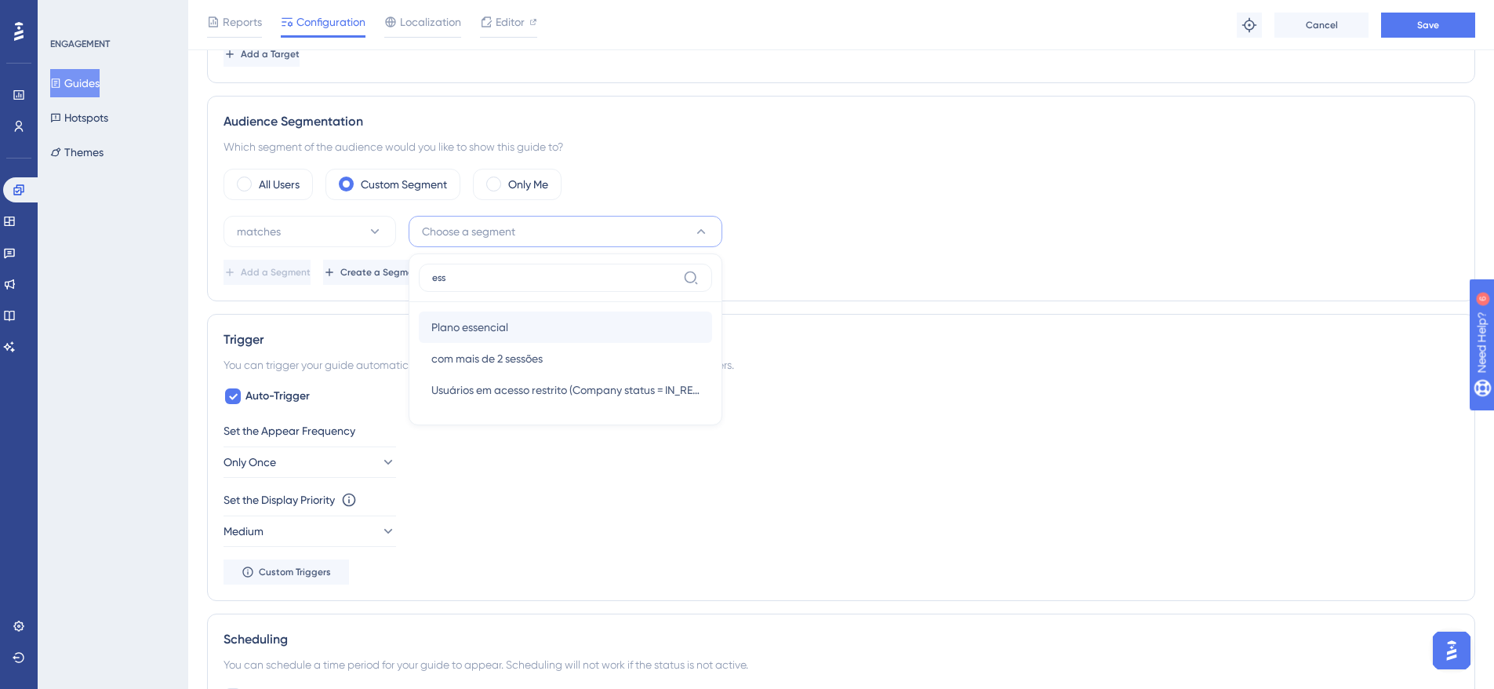
type input "ess"
click at [522, 323] on div "Plano essencial Plano essencial" at bounding box center [565, 326] width 268 height 31
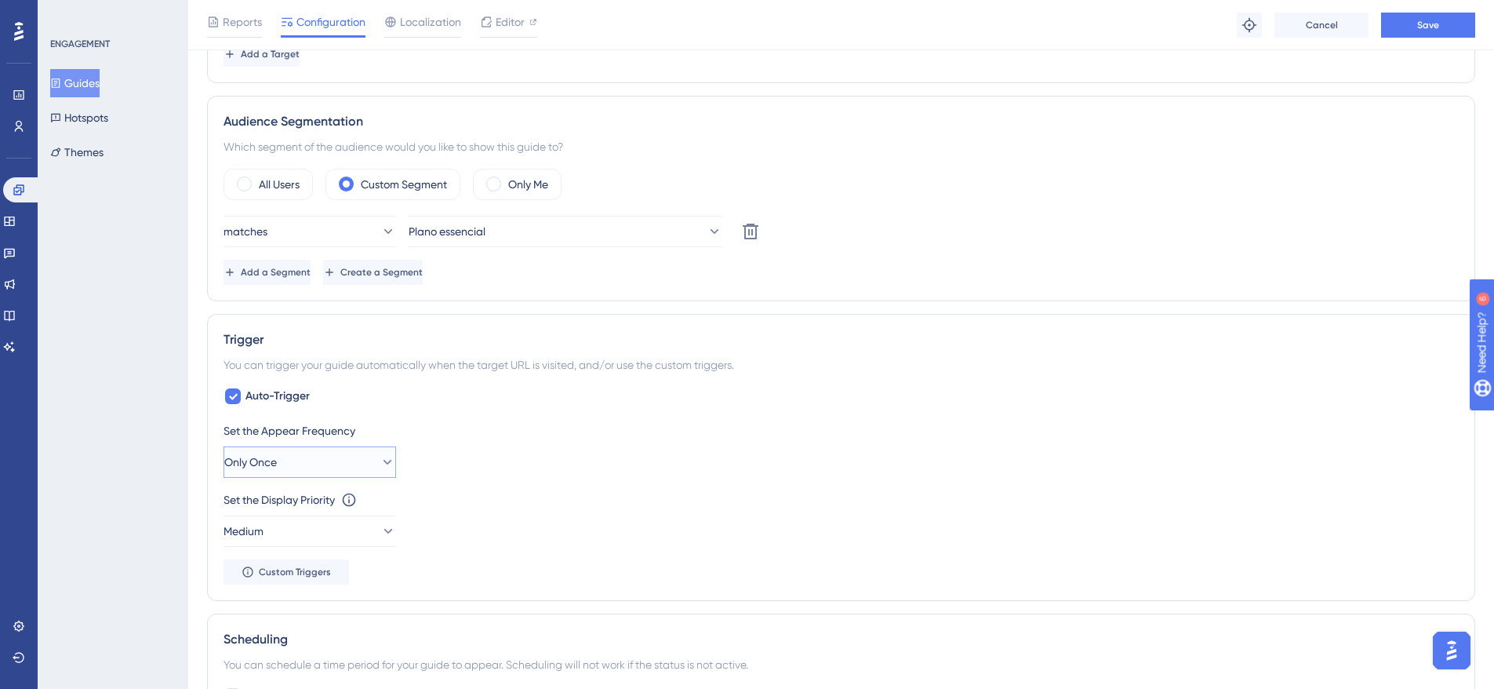
click at [381, 459] on icon at bounding box center [388, 462] width 16 height 16
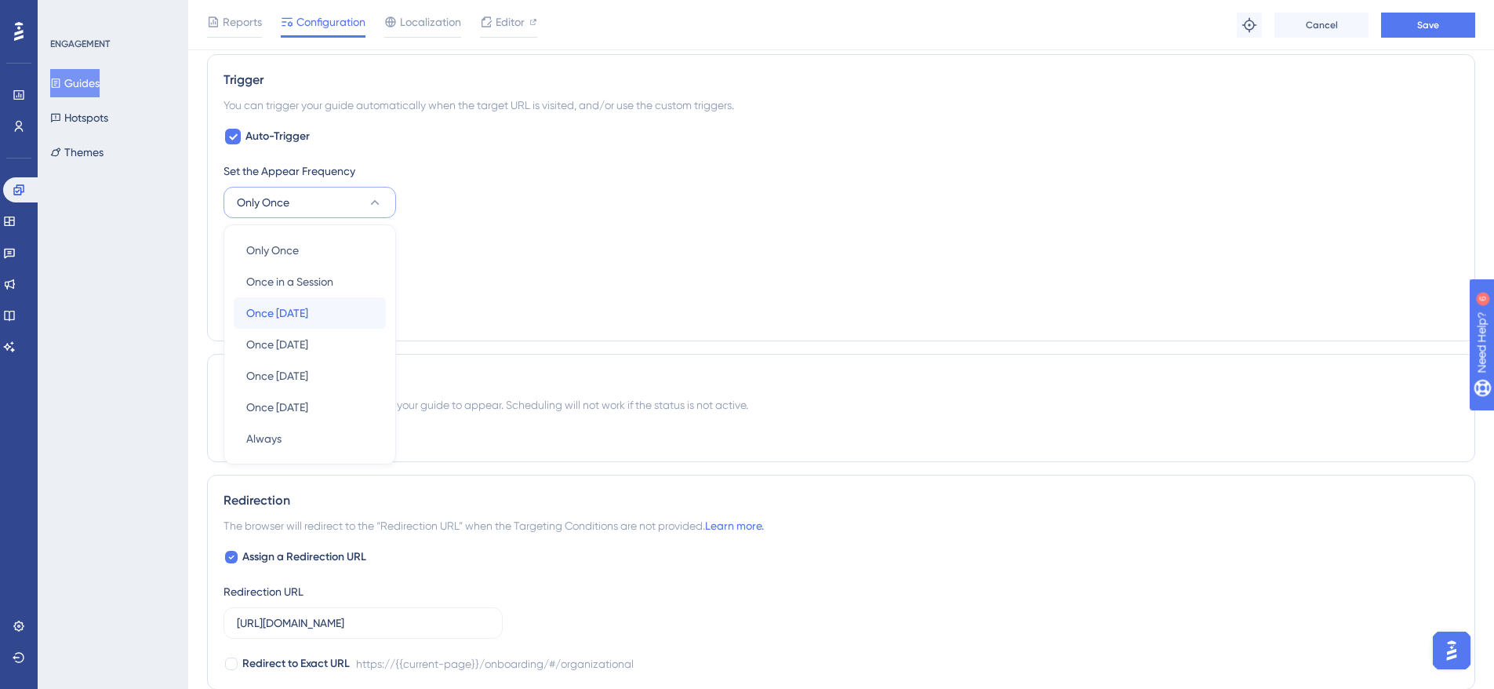
click at [347, 302] on div "Once [DATE] Once [DATE]" at bounding box center [309, 312] width 127 height 31
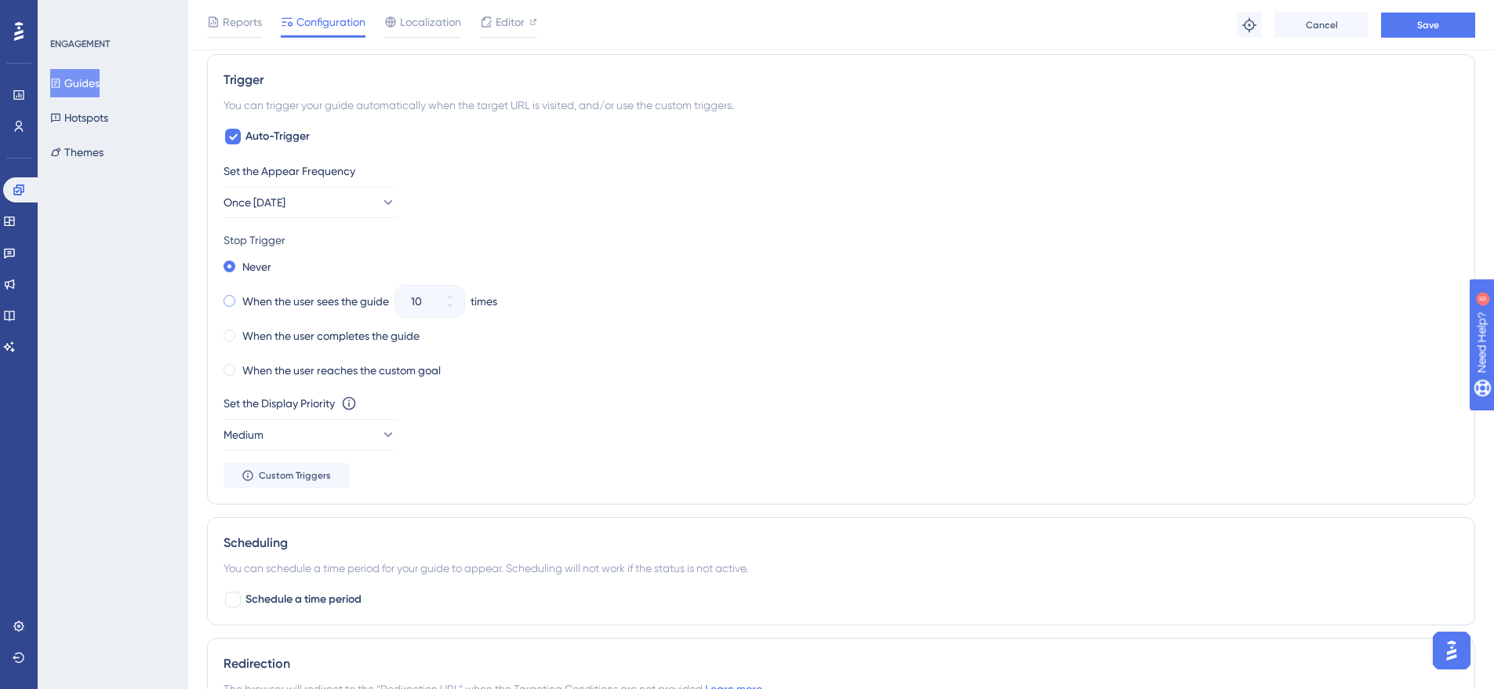
click at [228, 297] on span at bounding box center [230, 301] width 12 height 12
click at [240, 297] on input "radio" at bounding box center [240, 297] width 0 height 0
click at [445, 305] on icon at bounding box center [440, 305] width 9 height 9
click at [445, 306] on icon at bounding box center [440, 305] width 9 height 9
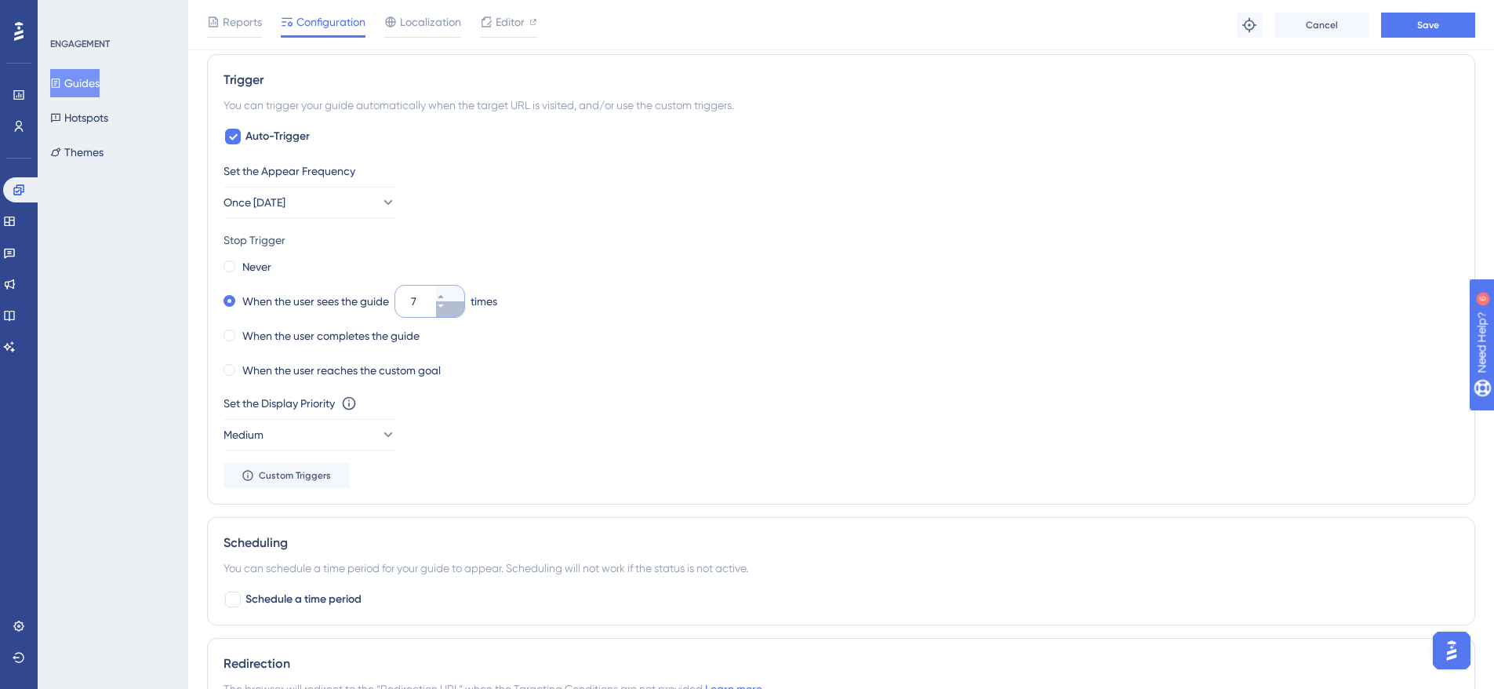
click at [445, 306] on icon at bounding box center [440, 305] width 9 height 9
type input "3"
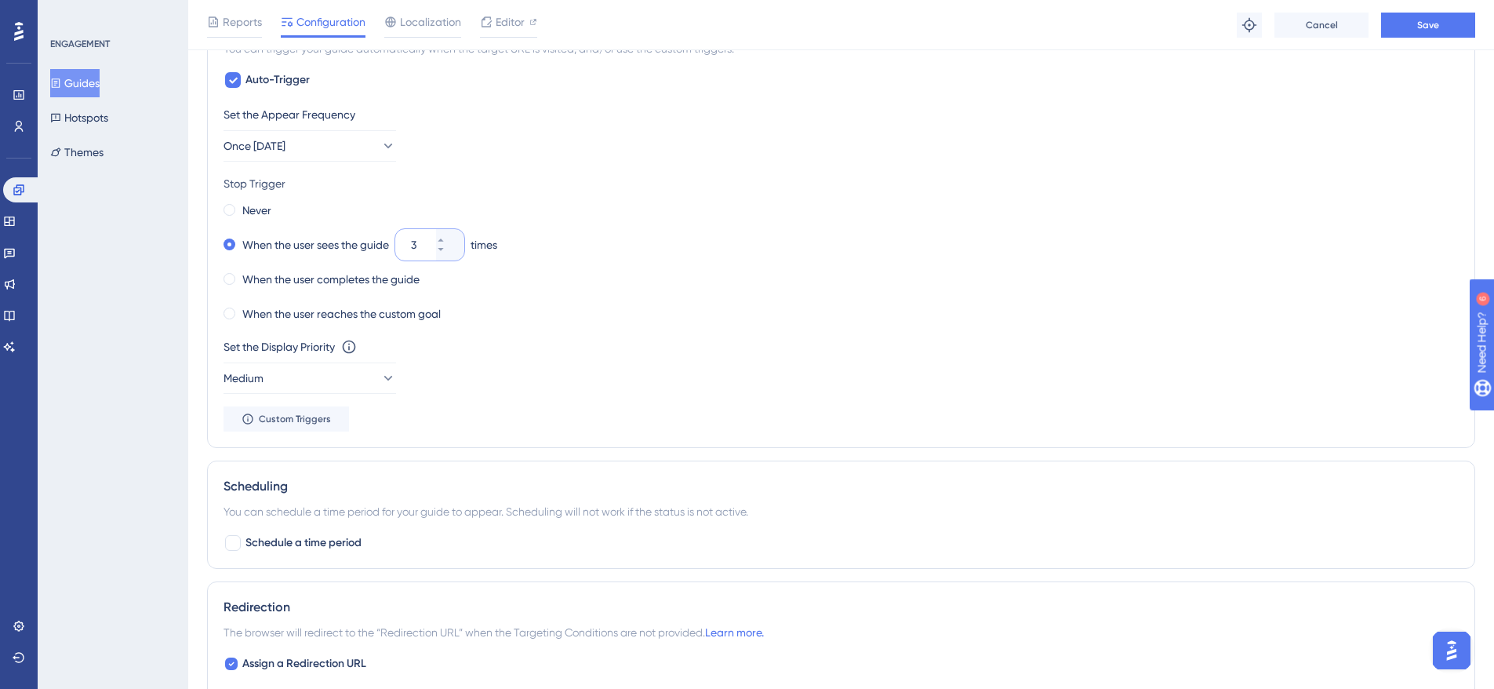
scroll to position [929, 0]
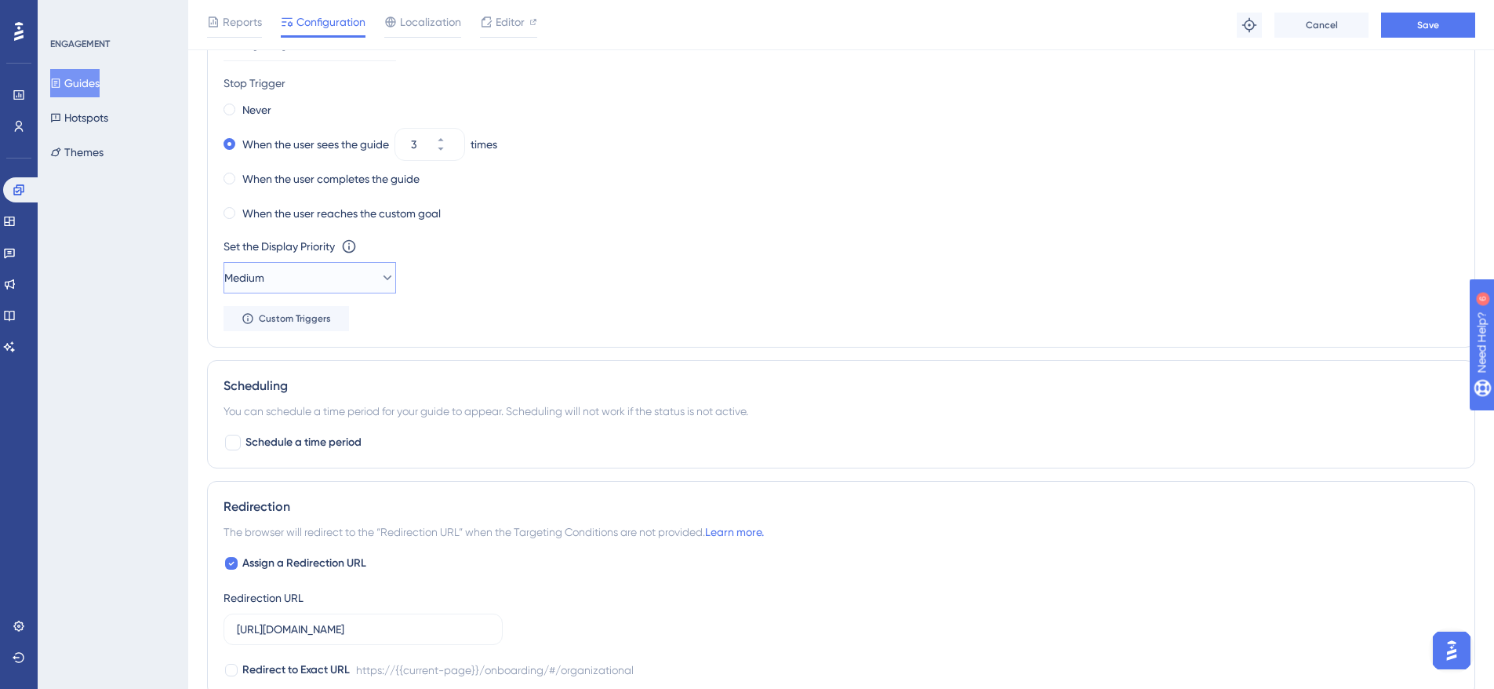
click at [380, 271] on icon at bounding box center [388, 278] width 16 height 16
click at [340, 423] on div "Highest Highest" at bounding box center [309, 419] width 127 height 31
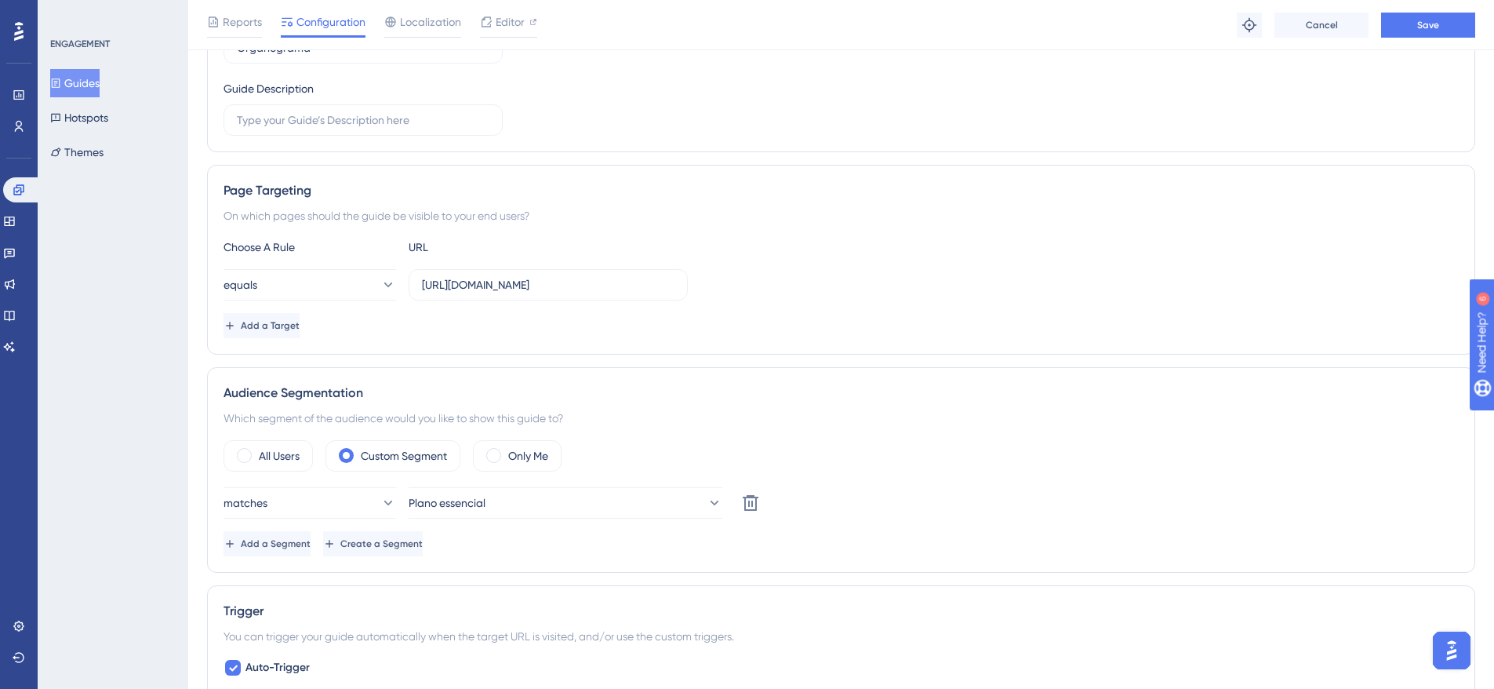
scroll to position [0, 0]
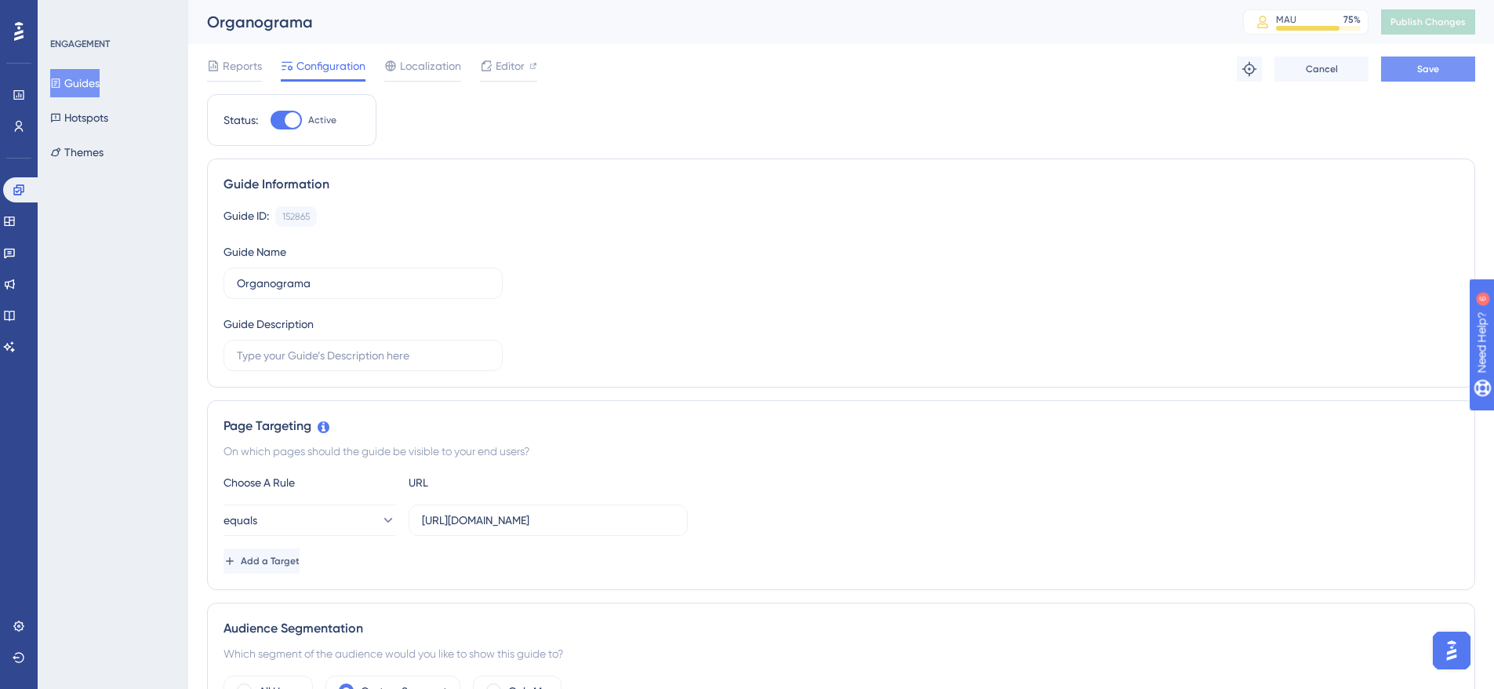
click at [1436, 70] on span "Save" at bounding box center [1428, 69] width 22 height 13
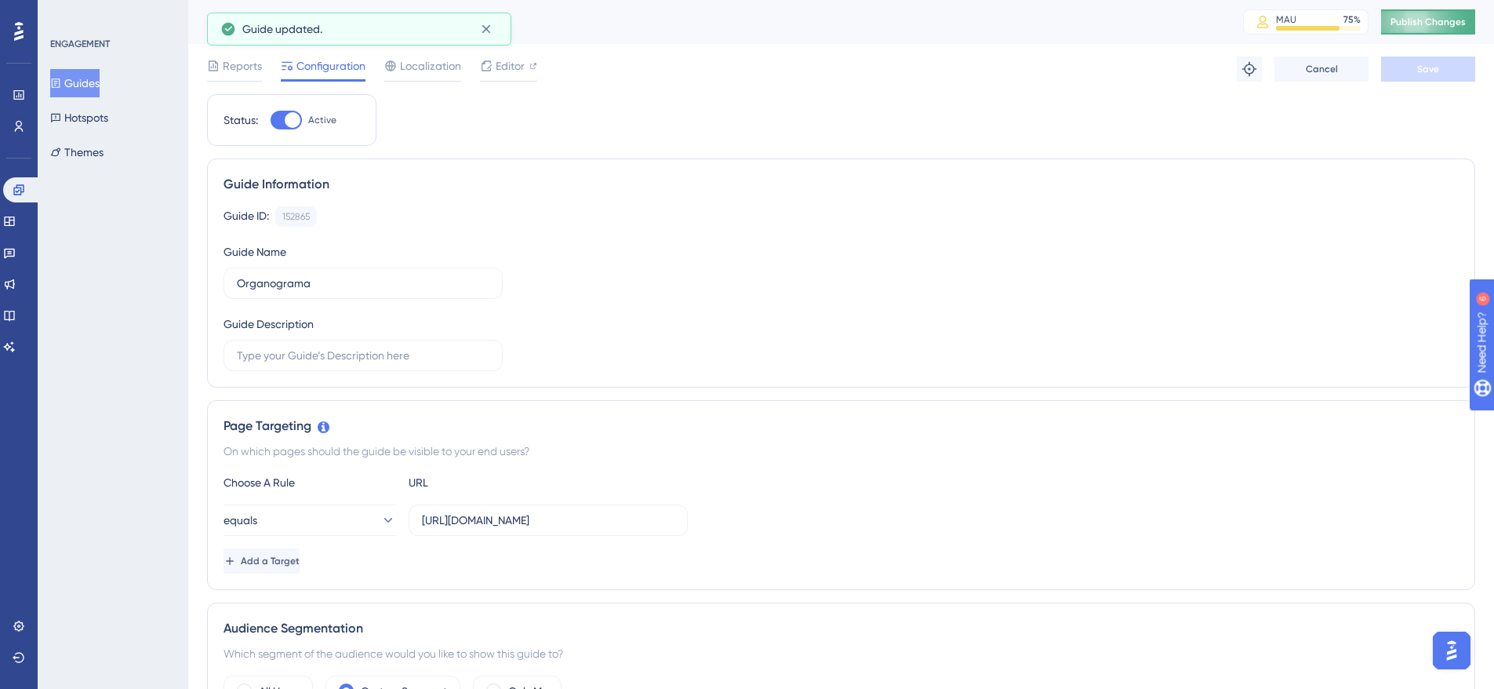
click at [1455, 22] on span "Publish Changes" at bounding box center [1428, 22] width 75 height 13
click at [492, 26] on icon at bounding box center [486, 29] width 16 height 16
click at [60, 82] on icon at bounding box center [56, 82] width 9 height 9
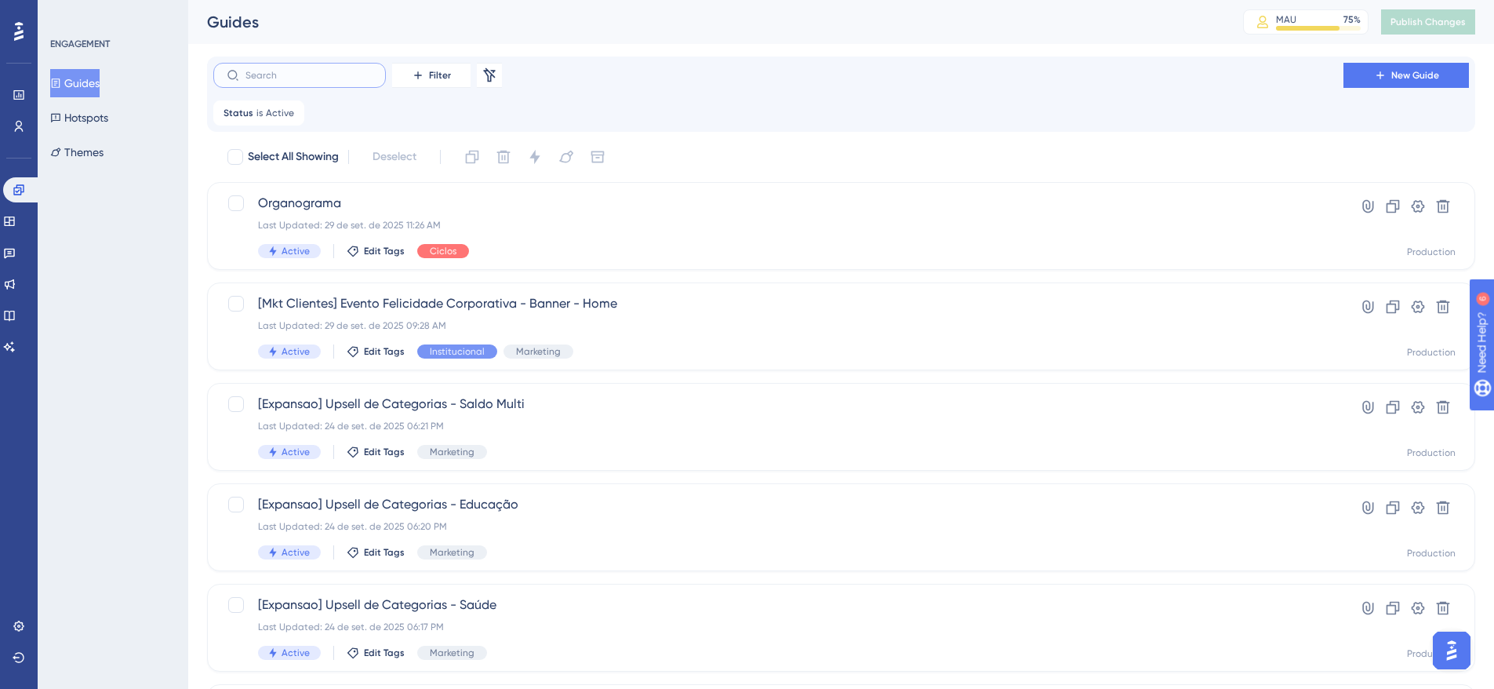
click at [316, 77] on input "text" at bounding box center [308, 75] width 127 height 11
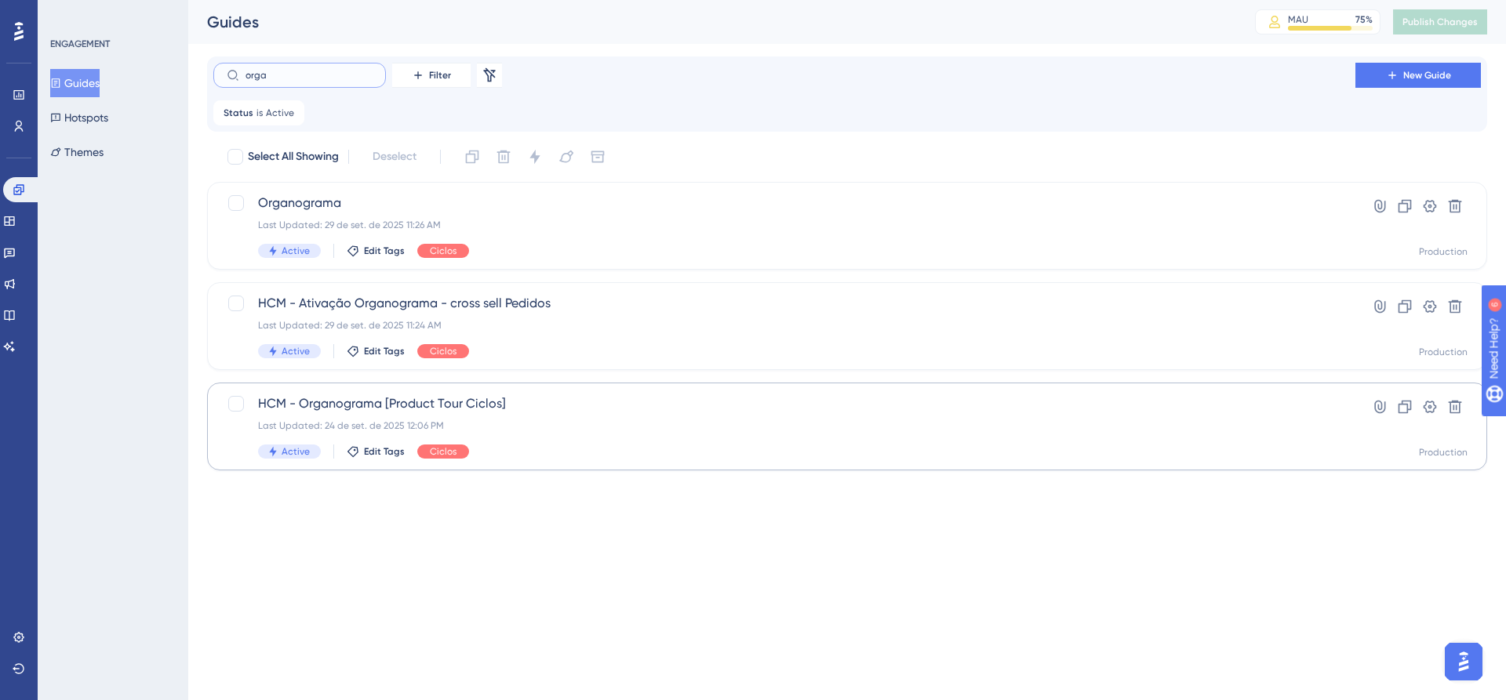
type input "orga"
click at [479, 405] on span "HCM - Organograma [Product Tour Ciclos]" at bounding box center [784, 403] width 1053 height 19
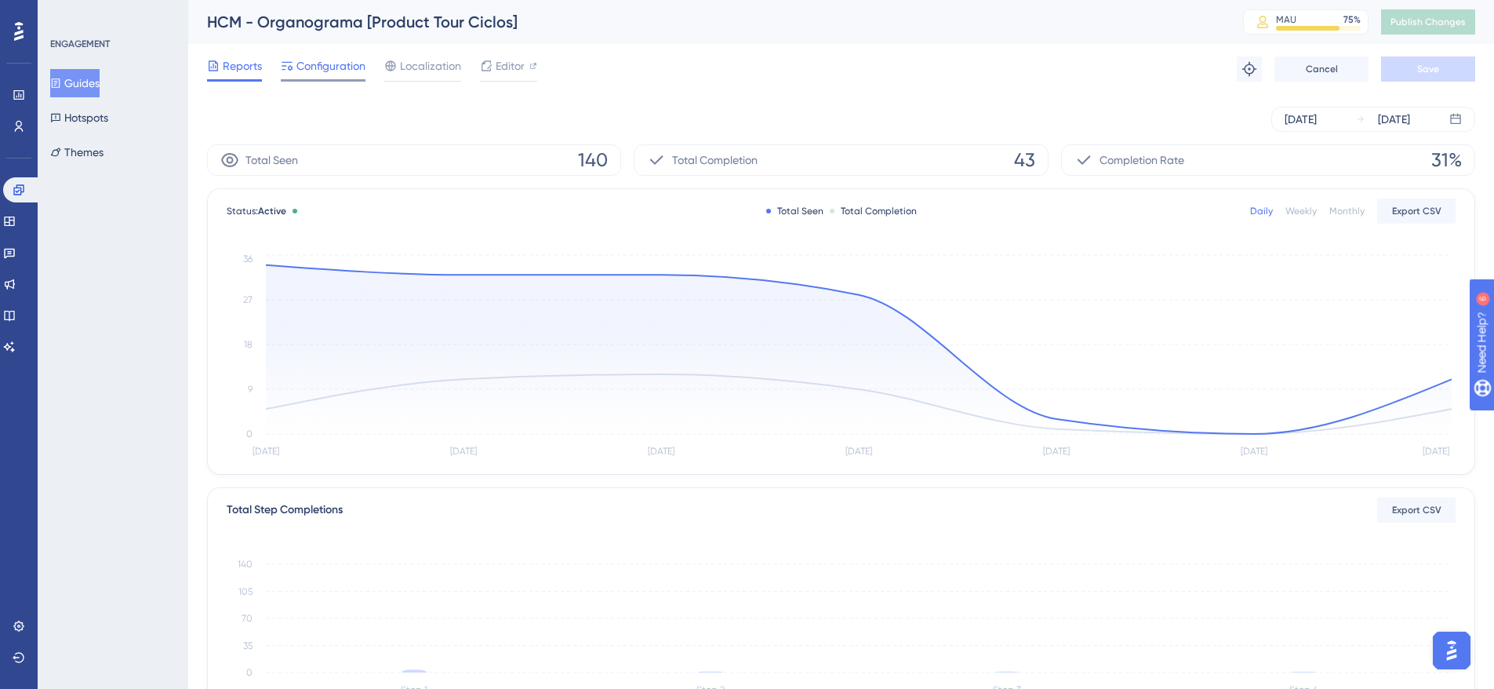
click at [339, 68] on span "Configuration" at bounding box center [330, 65] width 69 height 19
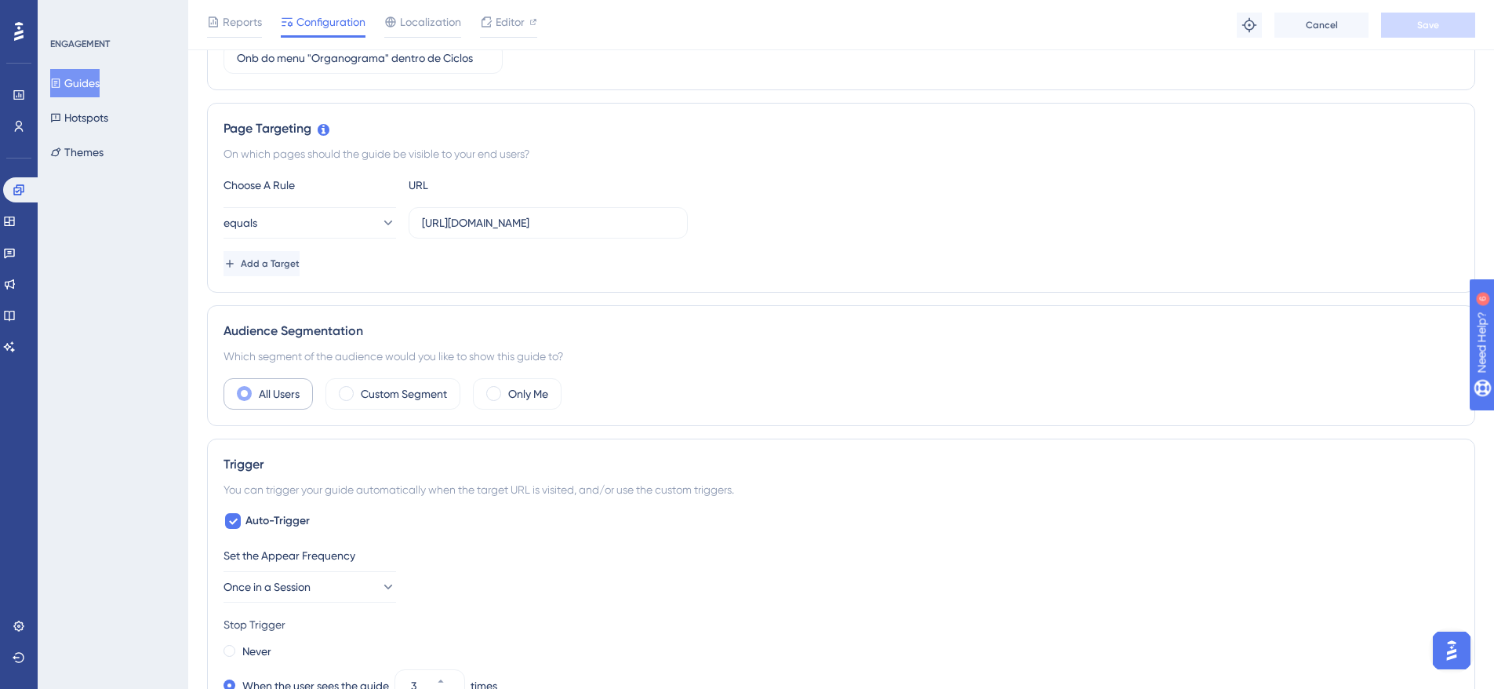
scroll to position [314, 0]
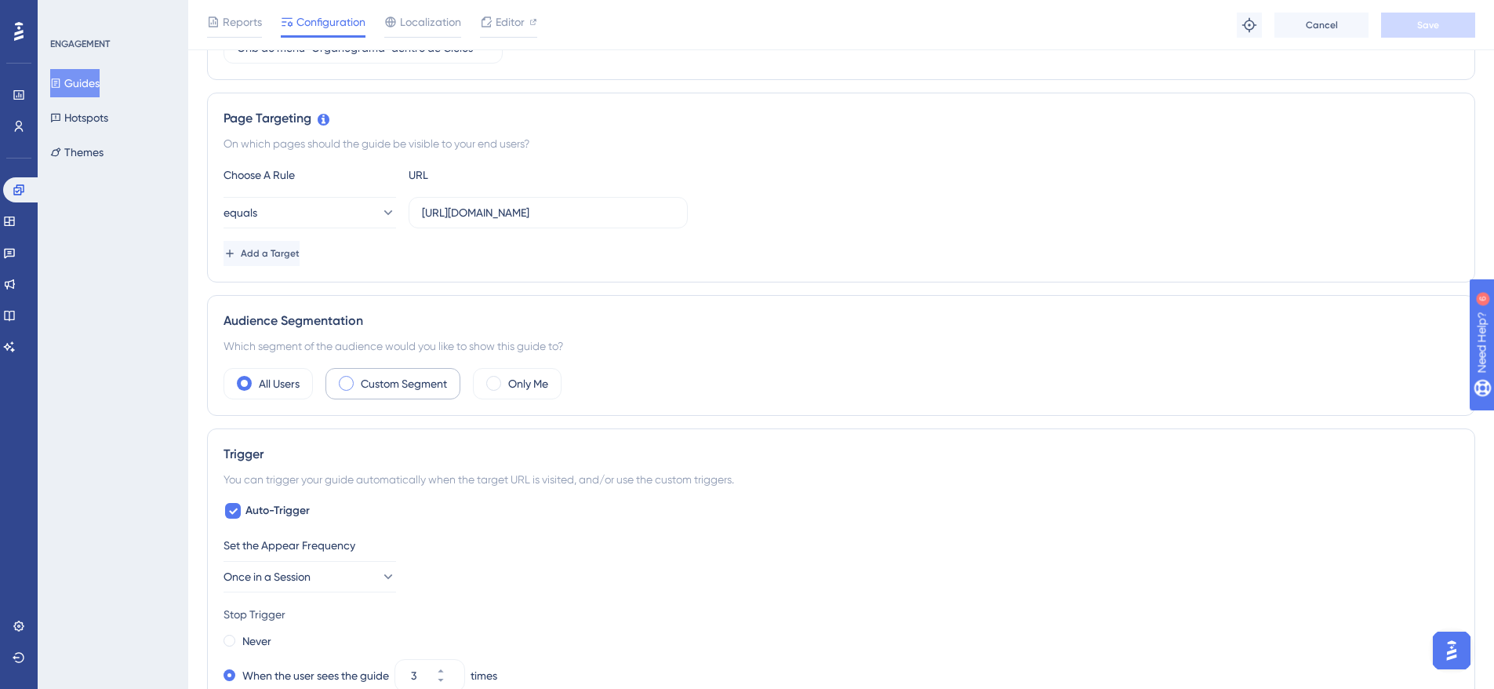
click at [351, 381] on span at bounding box center [346, 383] width 15 height 15
click at [358, 378] on input "radio" at bounding box center [358, 378] width 0 height 0
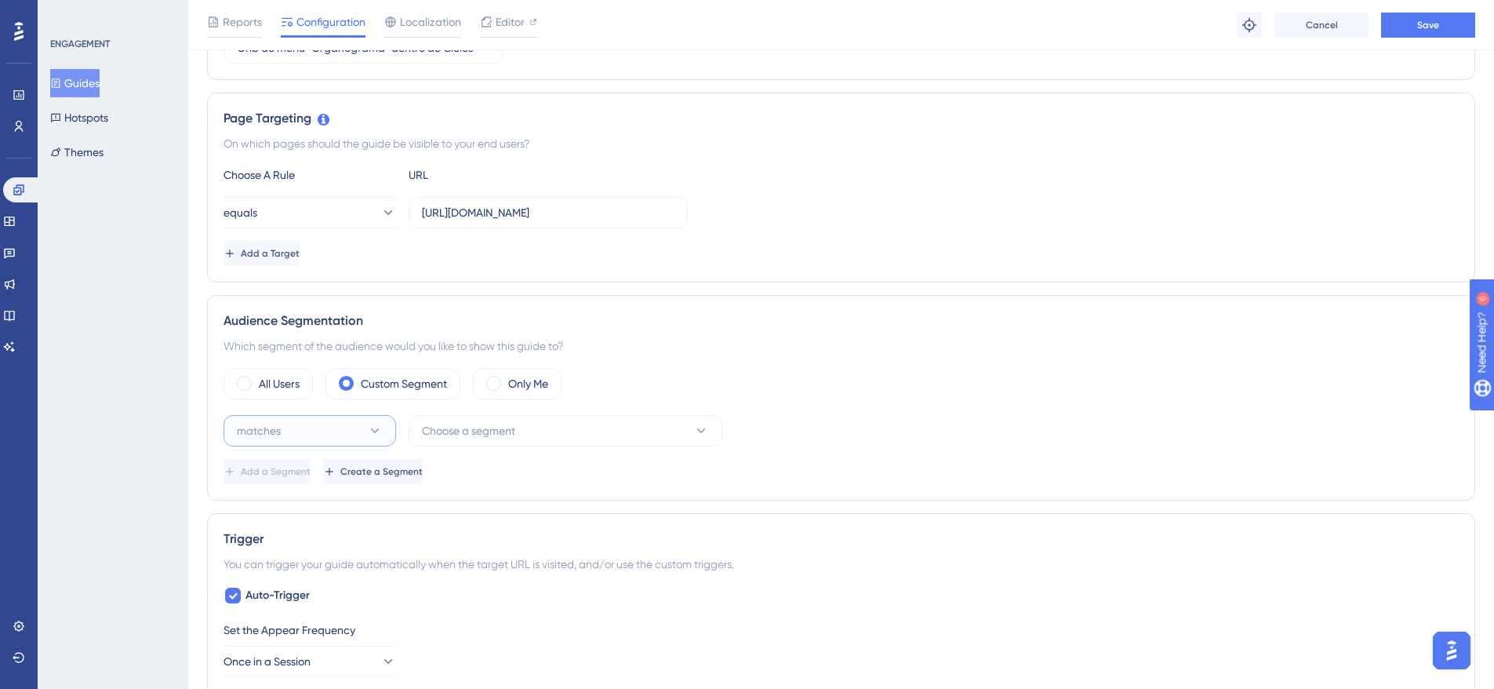
click at [373, 427] on icon at bounding box center [375, 431] width 16 height 16
click at [320, 507] on div "doesn't match doesn't match" at bounding box center [309, 509] width 127 height 31
click at [552, 431] on button "Choose a segment" at bounding box center [566, 430] width 314 height 31
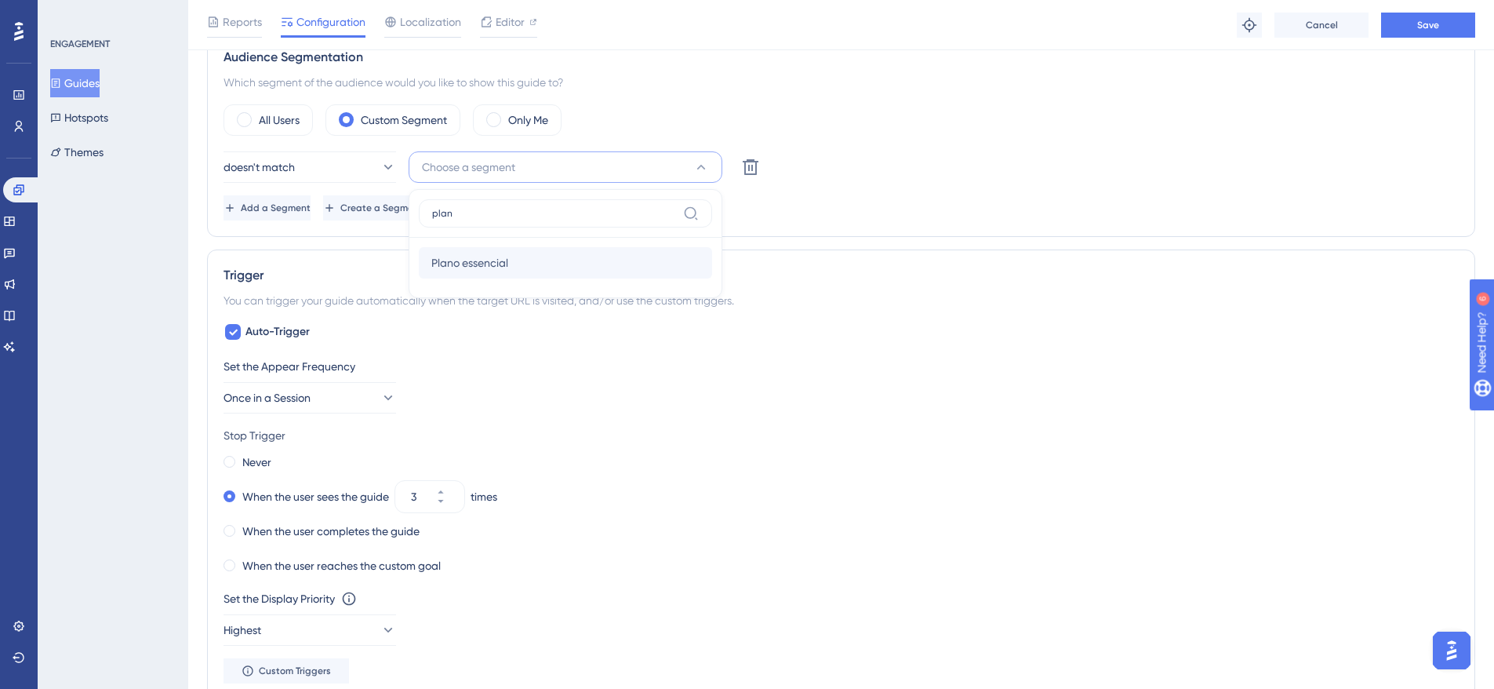
type input "plan"
click at [522, 263] on div "Plano essencial Plano essencial" at bounding box center [565, 262] width 268 height 31
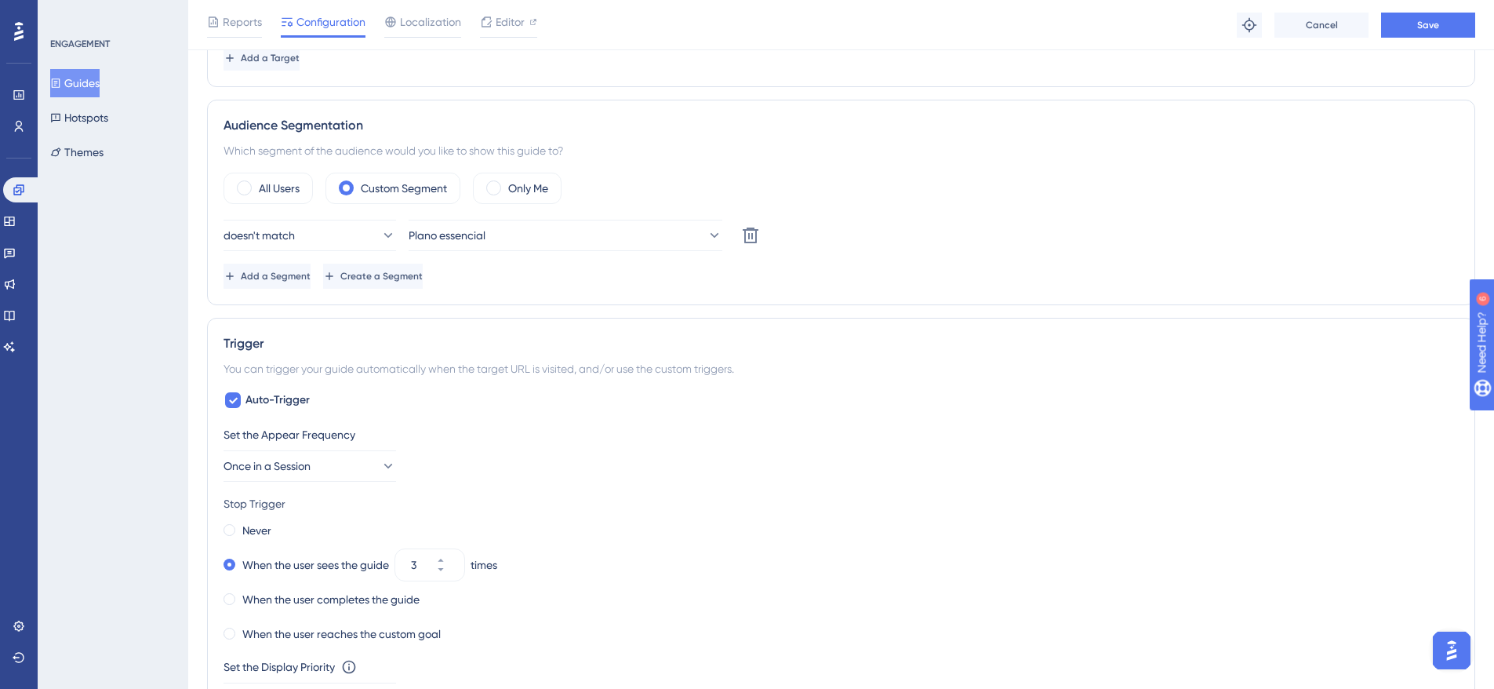
scroll to position [342, 0]
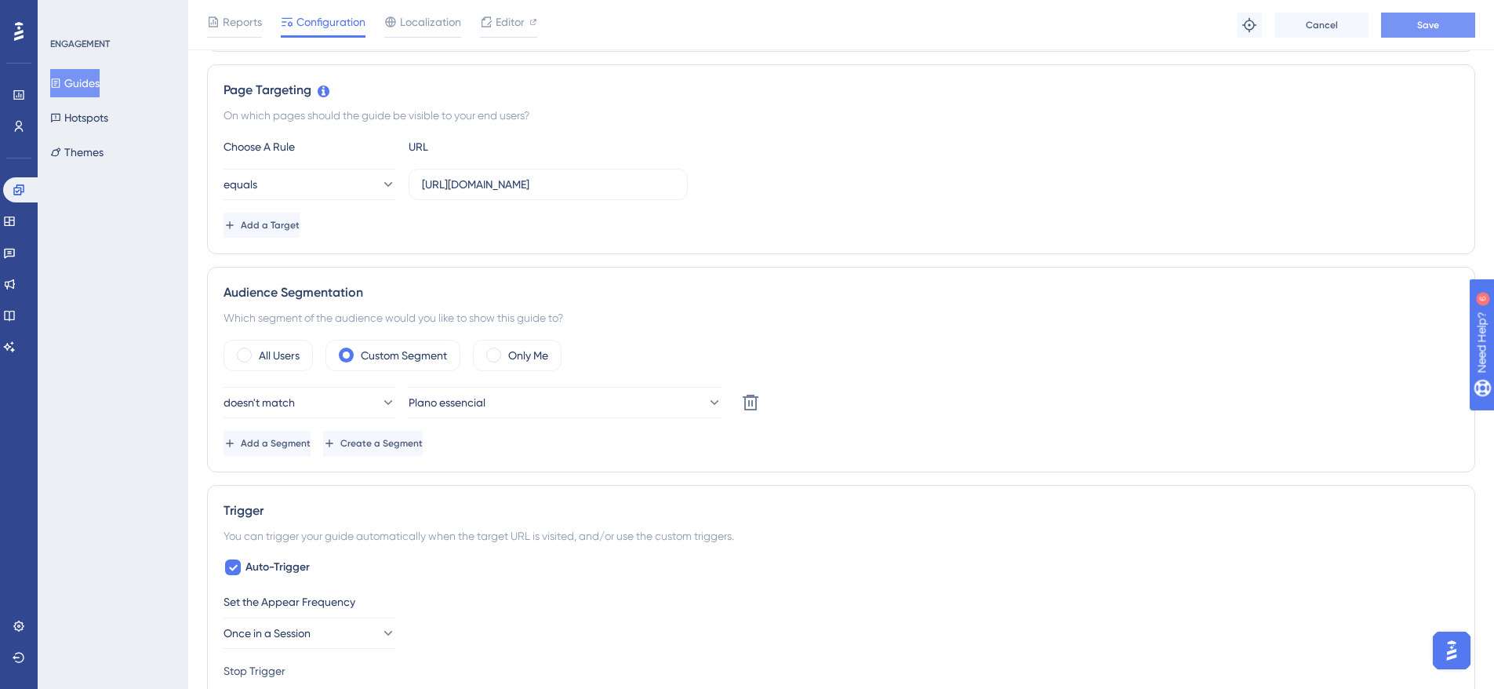
click at [1438, 19] on span "Save" at bounding box center [1428, 25] width 22 height 13
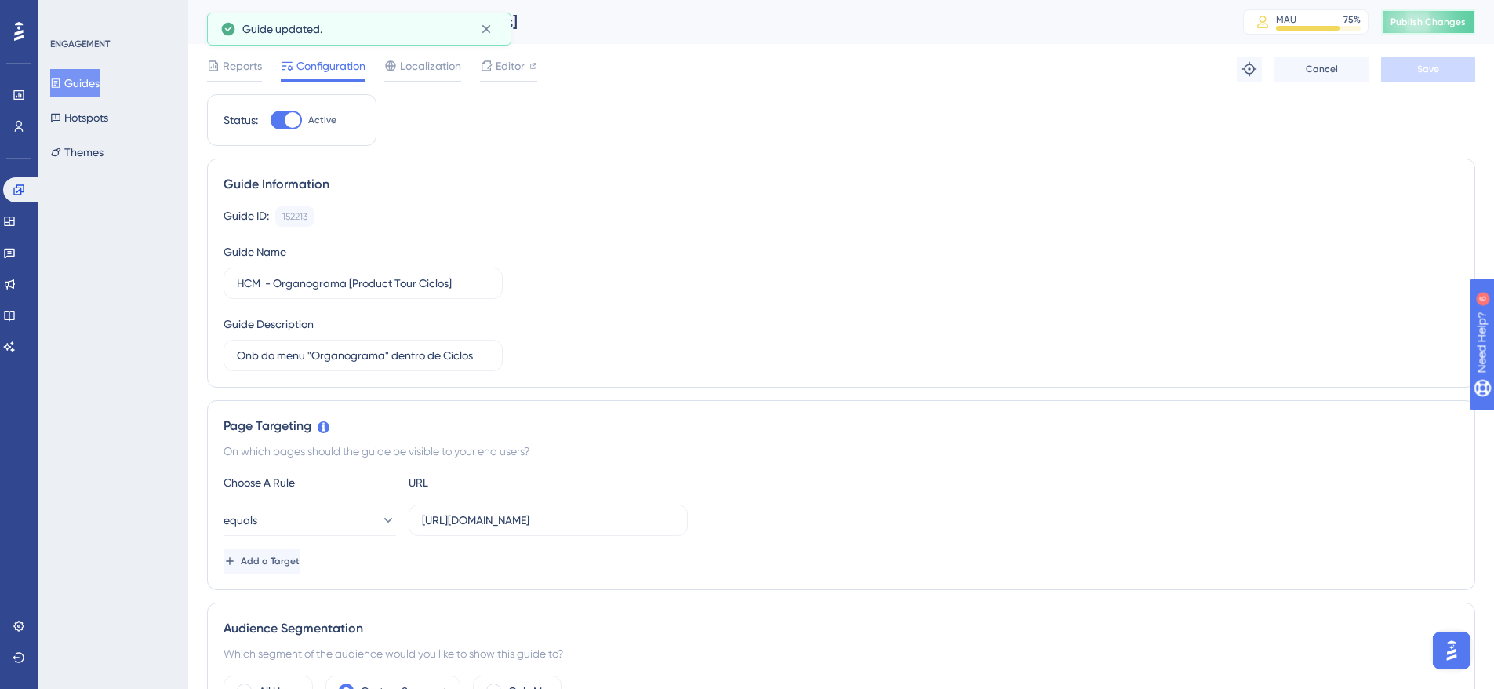
click at [1459, 24] on span "Publish Changes" at bounding box center [1428, 22] width 75 height 13
click at [482, 31] on icon at bounding box center [486, 29] width 16 height 16
click at [61, 85] on icon at bounding box center [55, 83] width 11 height 11
